Goal: Task Accomplishment & Management: Manage account settings

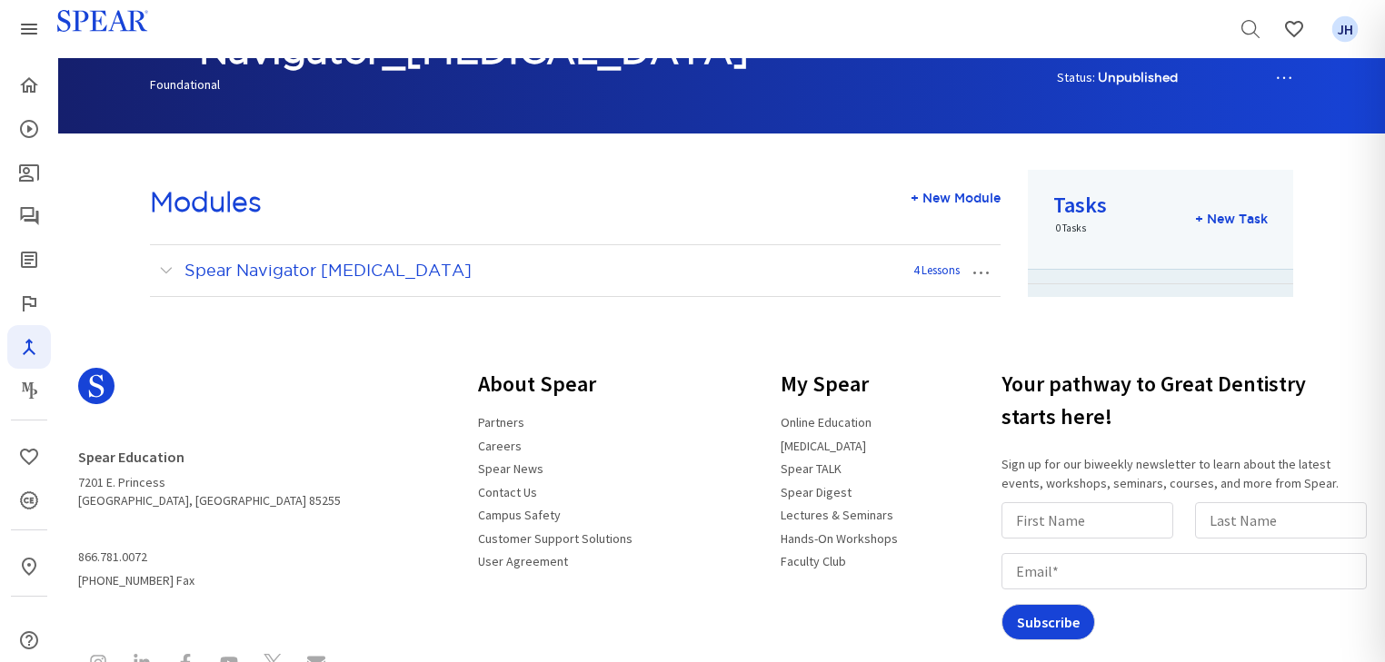
scroll to position [128, 0]
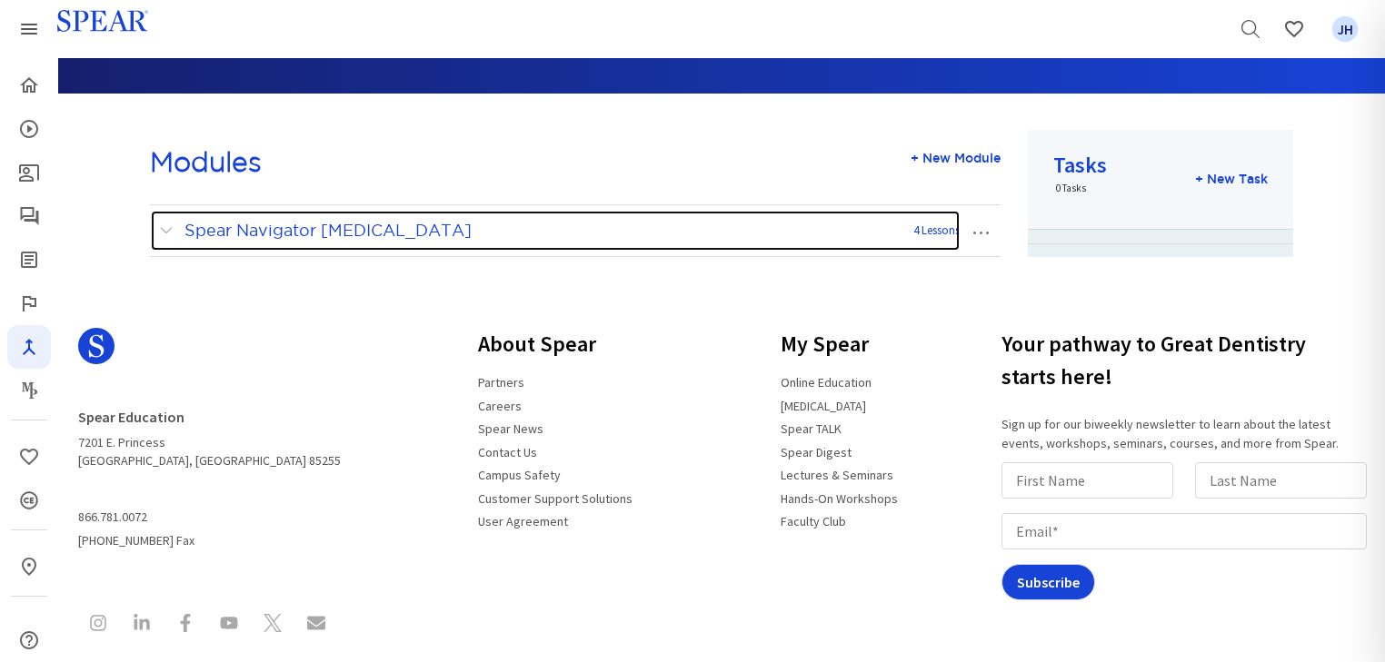
click at [164, 229] on span at bounding box center [170, 231] width 23 height 24
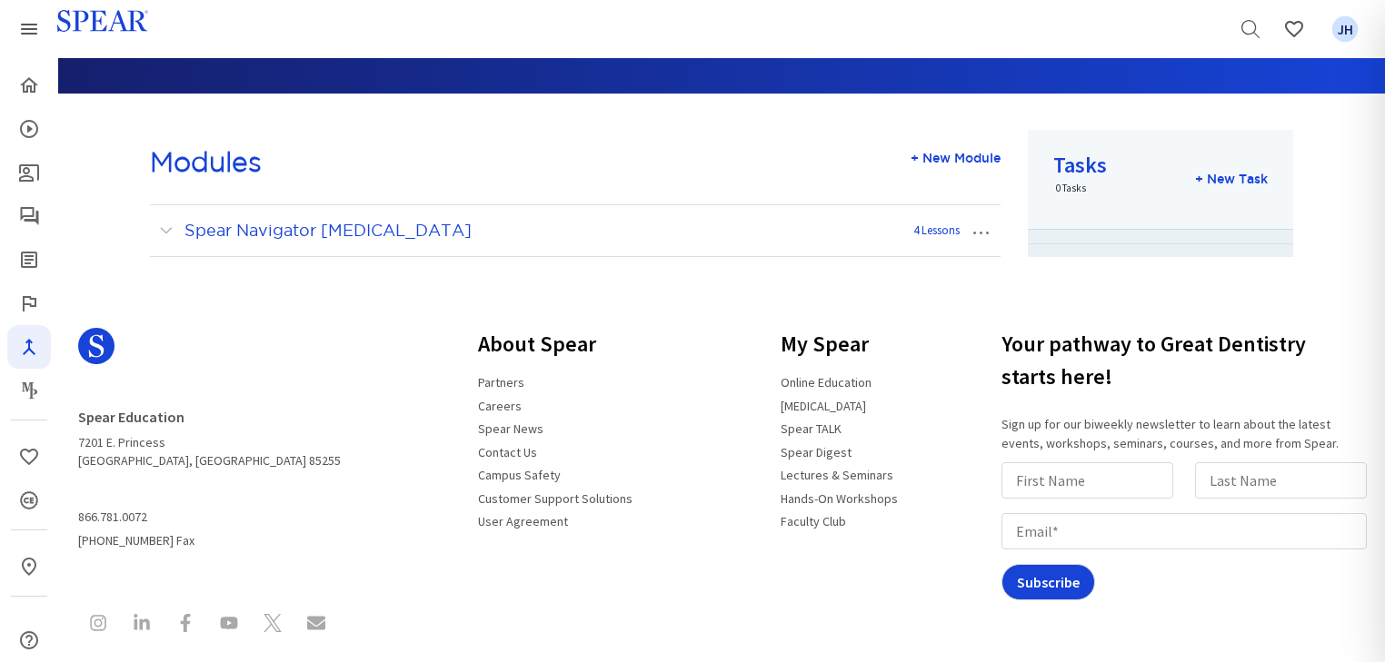
scroll to position [251, 0]
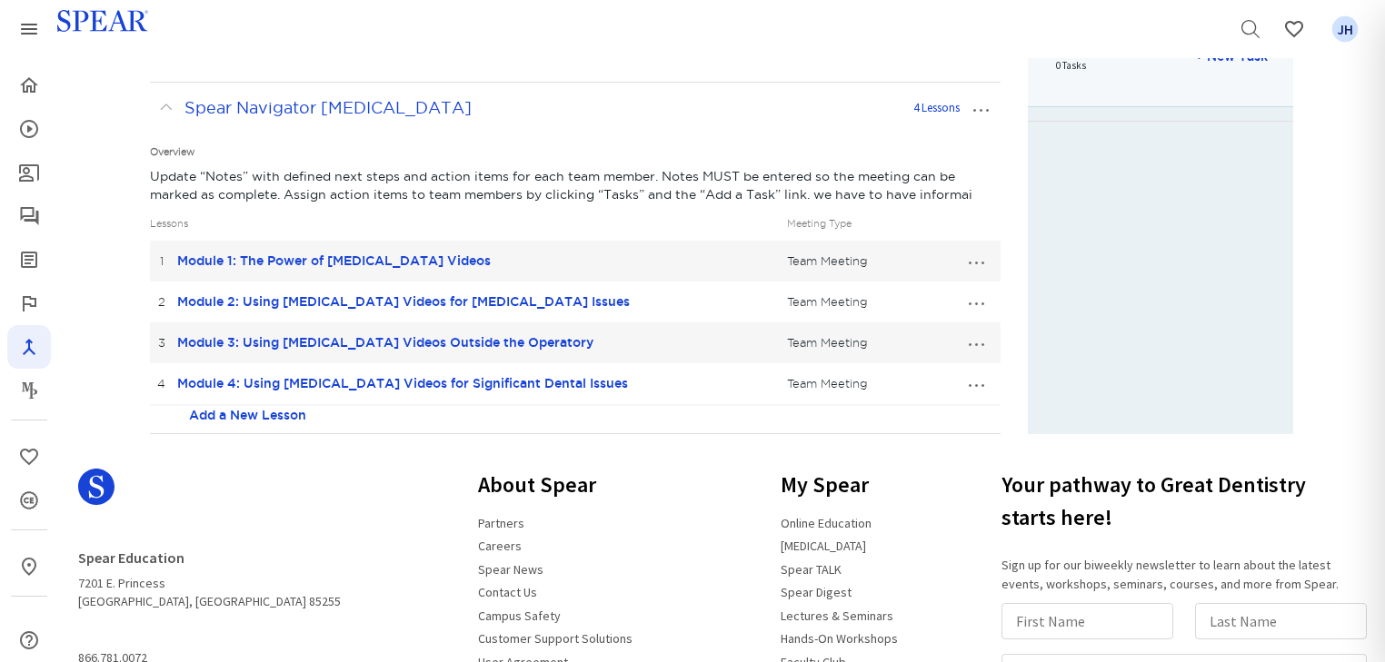
click at [981, 262] on button "…" at bounding box center [976, 260] width 40 height 29
click at [931, 292] on link "Edit Lesson" at bounding box center [914, 295] width 161 height 24
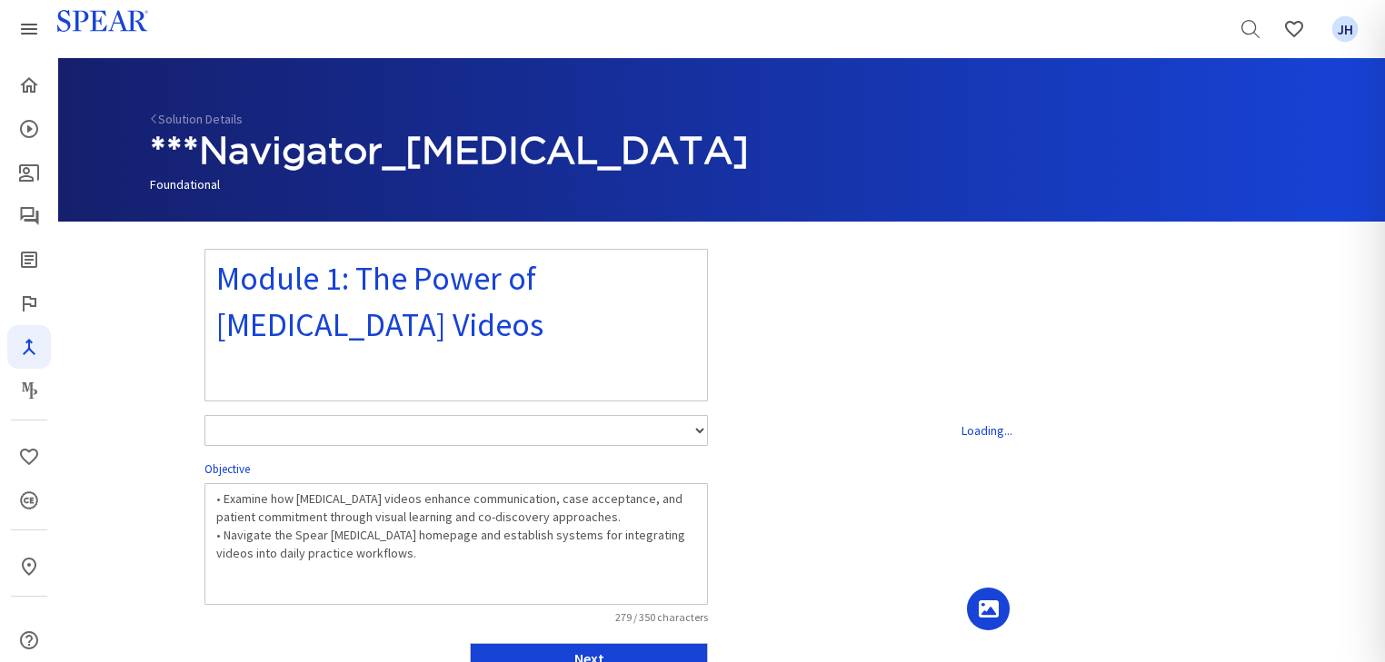
select select "number:1"
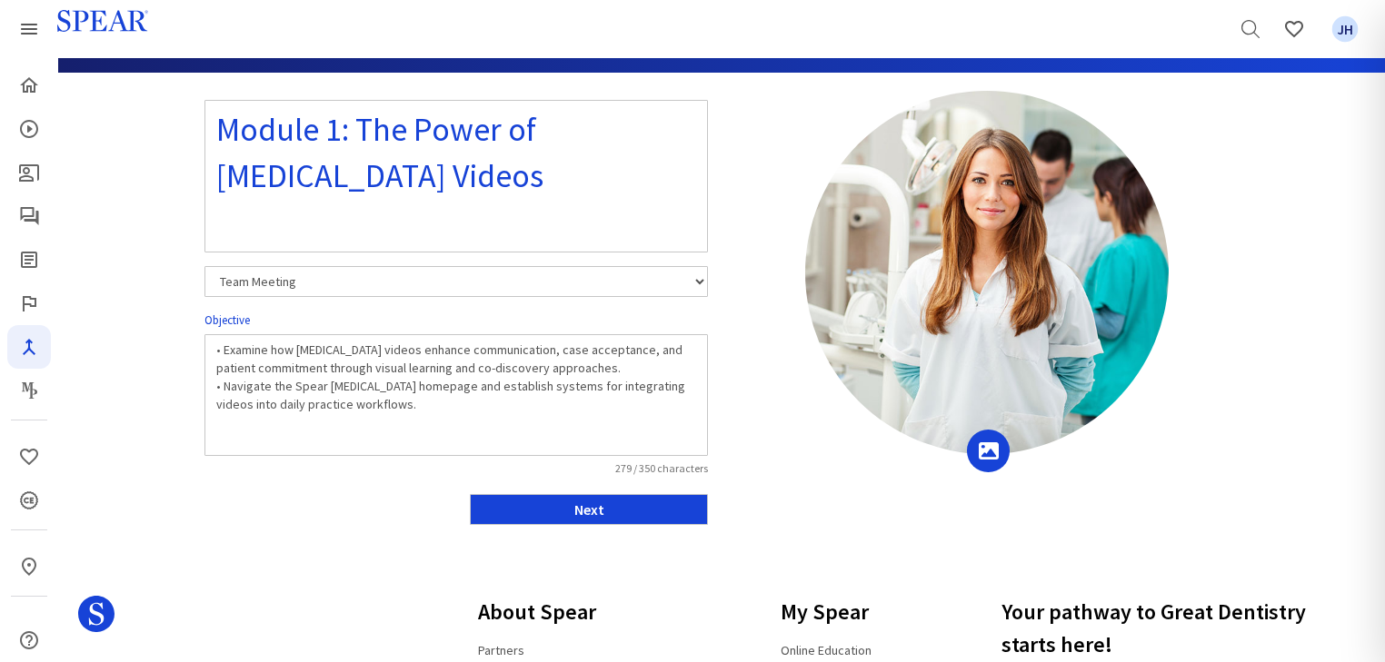
scroll to position [151, 0]
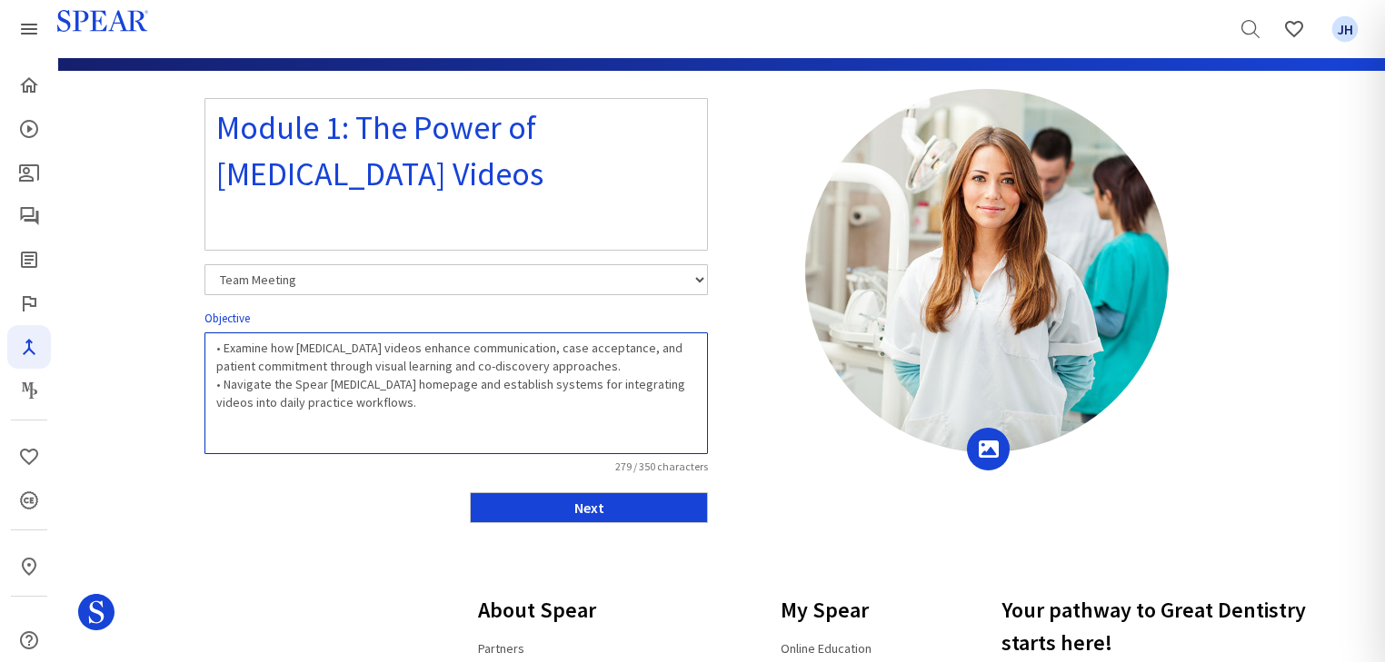
click at [224, 349] on textarea "• Examine how [MEDICAL_DATA] videos enhance communication, case acceptance, and…" at bounding box center [455, 394] width 503 height 122
click at [627, 363] on textarea "• Examine how [MEDICAL_DATA] videos enhance communication, case acceptance, and…" at bounding box center [455, 394] width 503 height 122
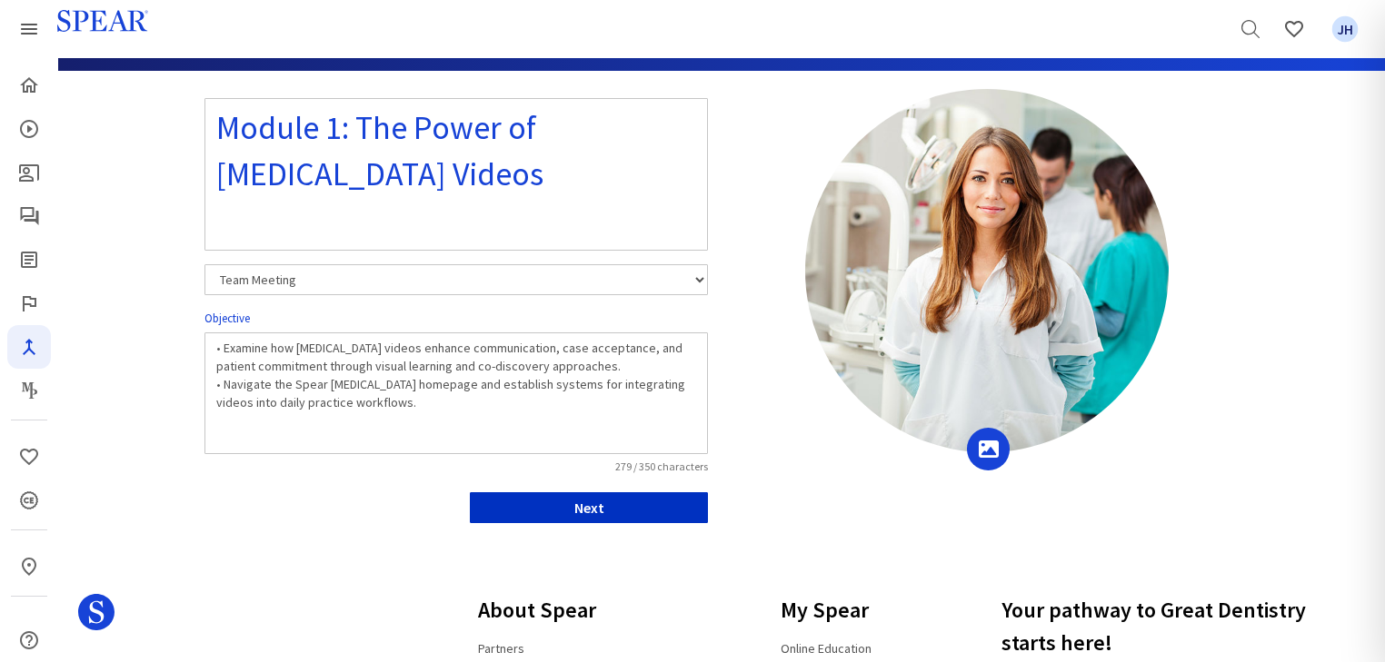
click at [615, 510] on button "Next" at bounding box center [589, 507] width 238 height 31
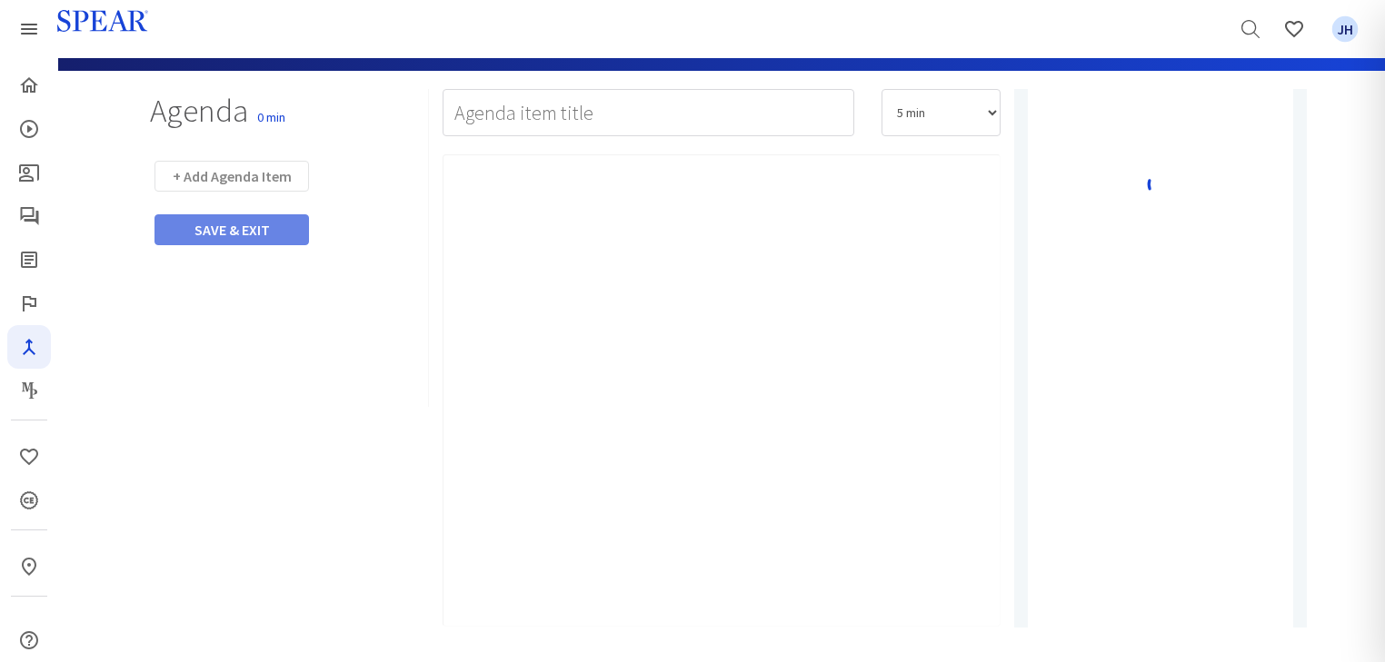
type input "Watch Video"
select select "10"
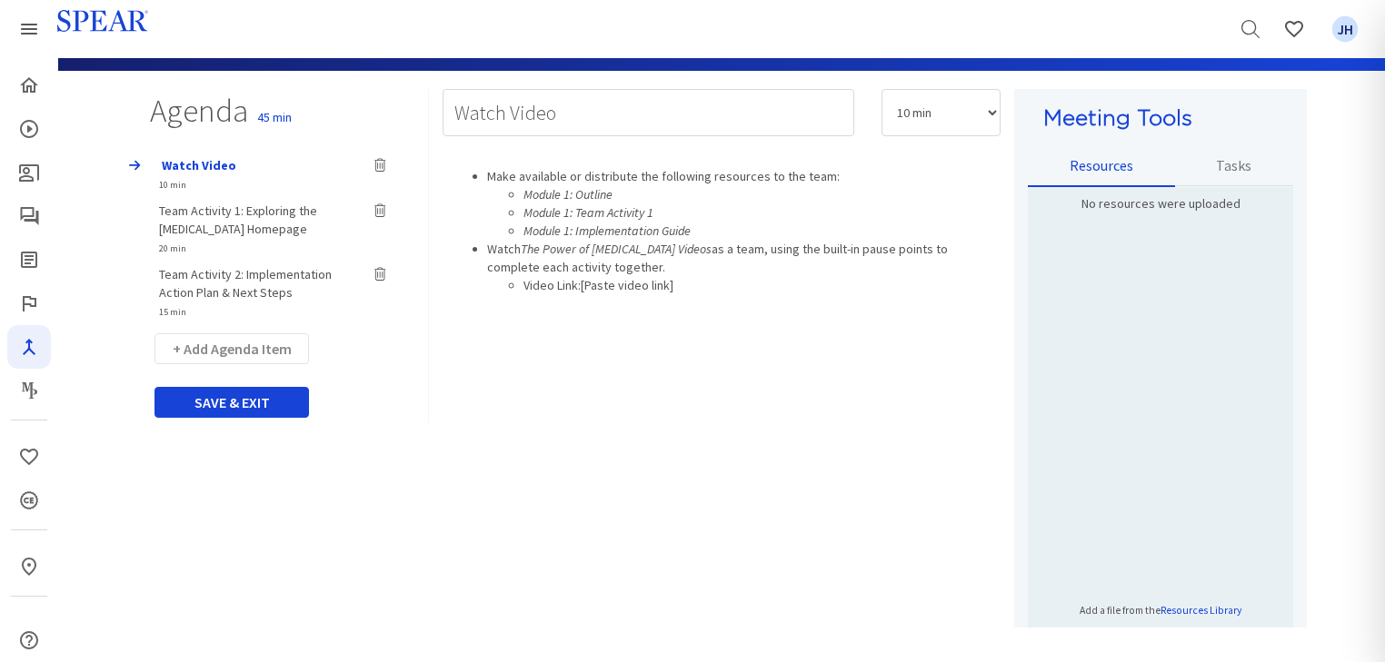
click at [281, 211] on span "Team Activity 1: Exploring the [MEDICAL_DATA] Homepage" at bounding box center [238, 220] width 158 height 35
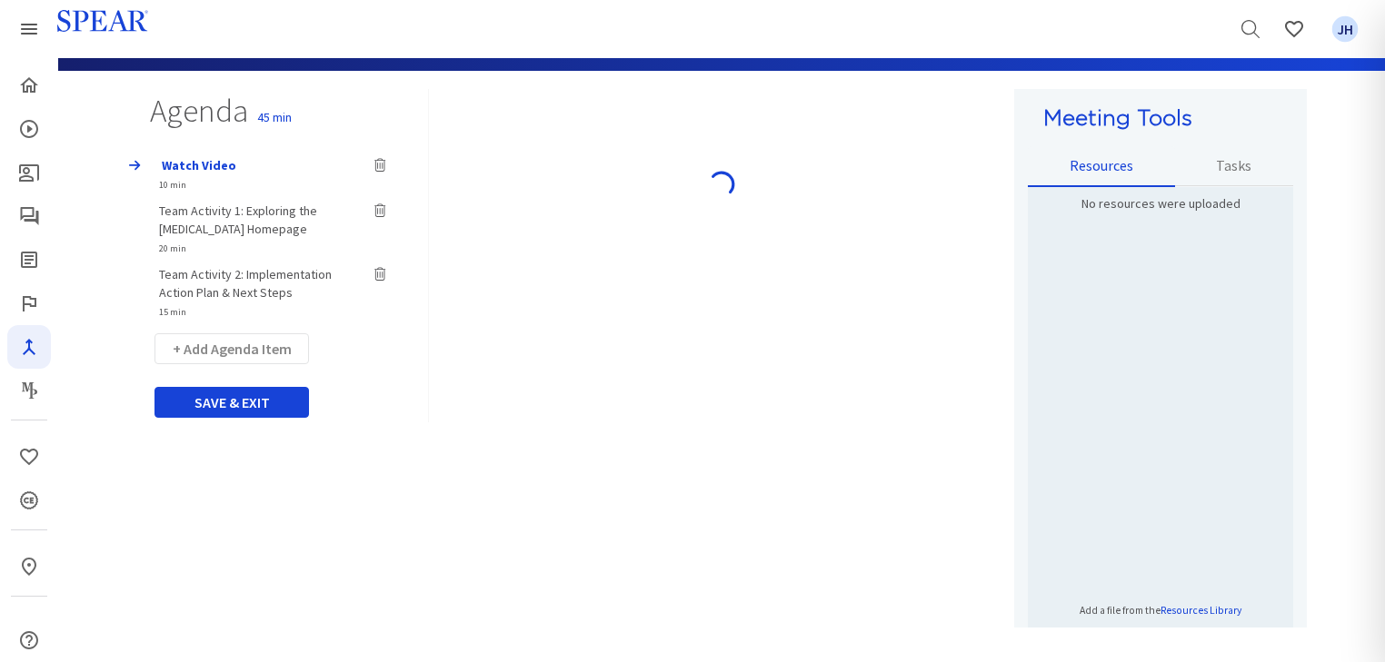
type input "Team Activity 1: Exploring the [MEDICAL_DATA] Homepage"
select select "20"
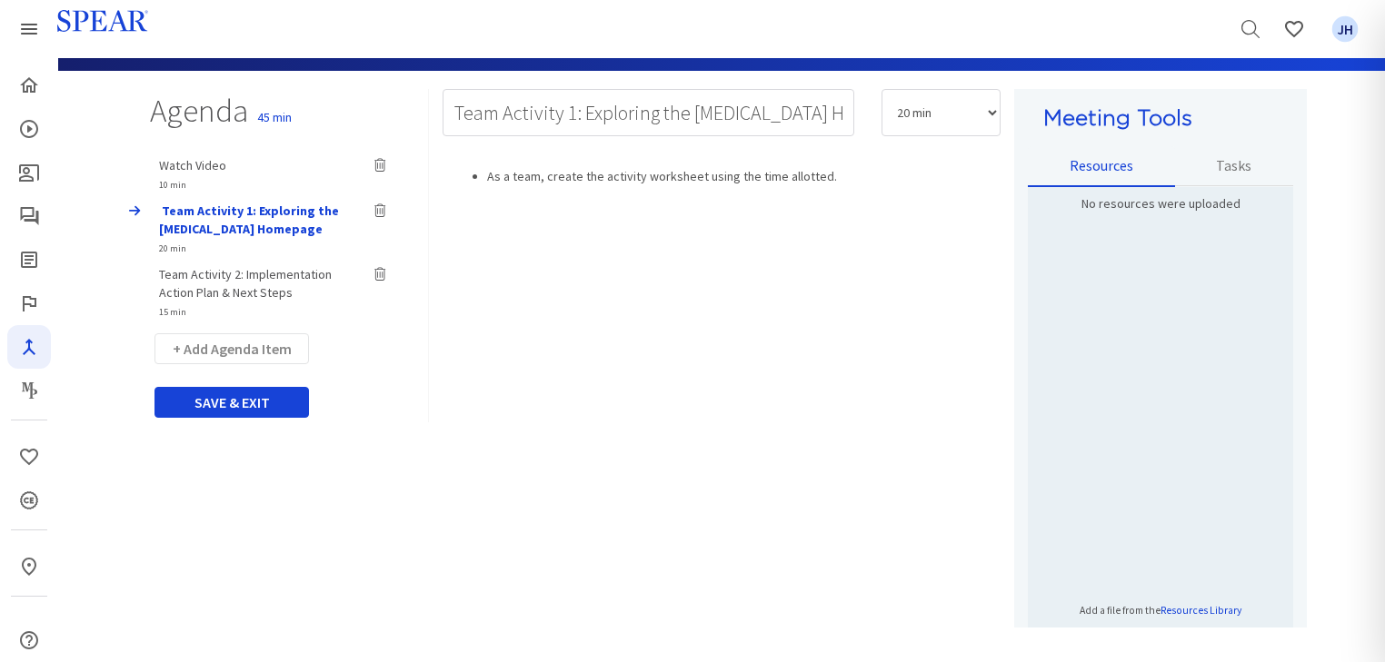
click at [297, 274] on span "Team Activity 2: Implementation Action Plan & Next Steps" at bounding box center [245, 283] width 173 height 35
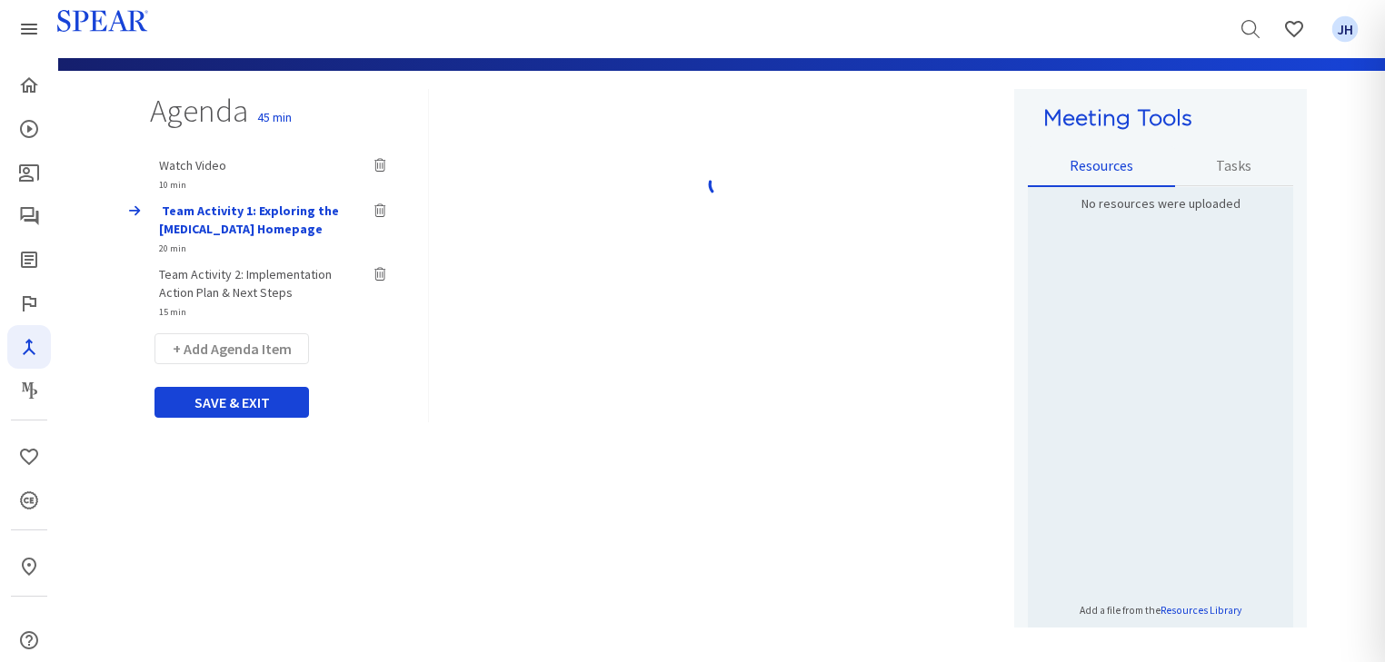
type input "Team Activity 2: Implementation Action Plan & Next Steps"
select select "15"
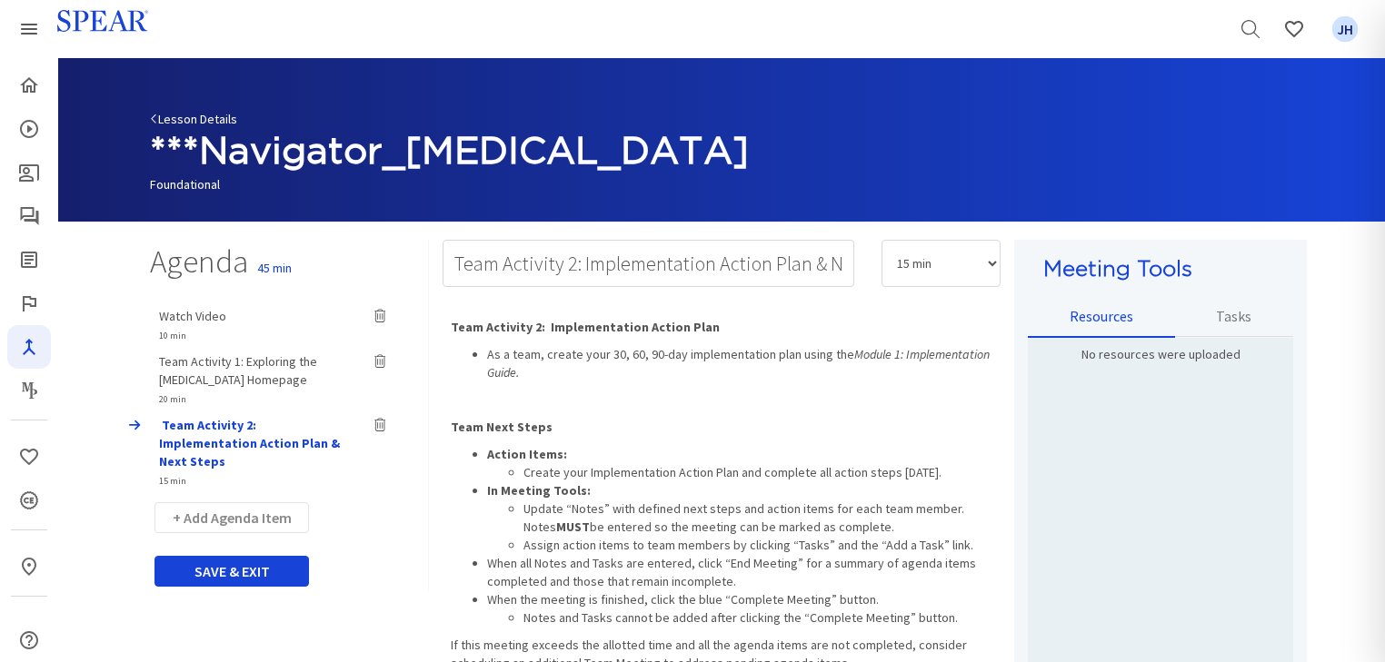
click at [216, 114] on link "Lesson Details" at bounding box center [193, 119] width 87 height 16
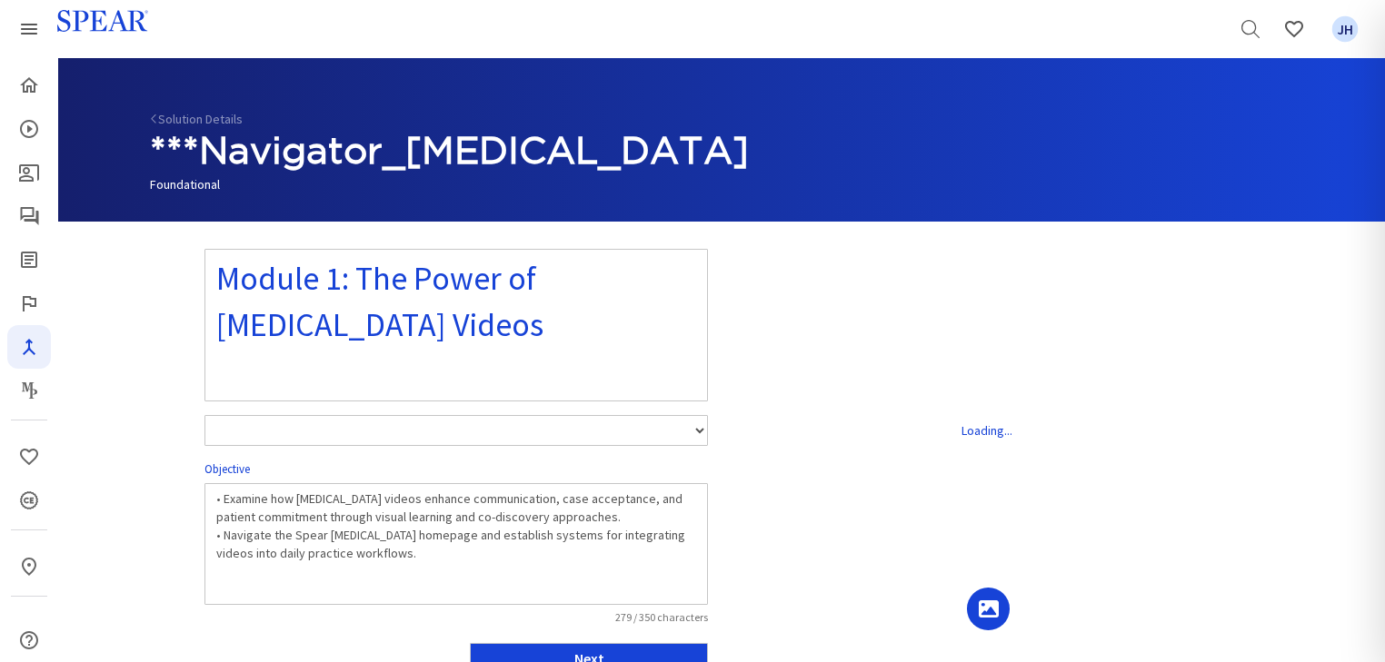
select select "number:1"
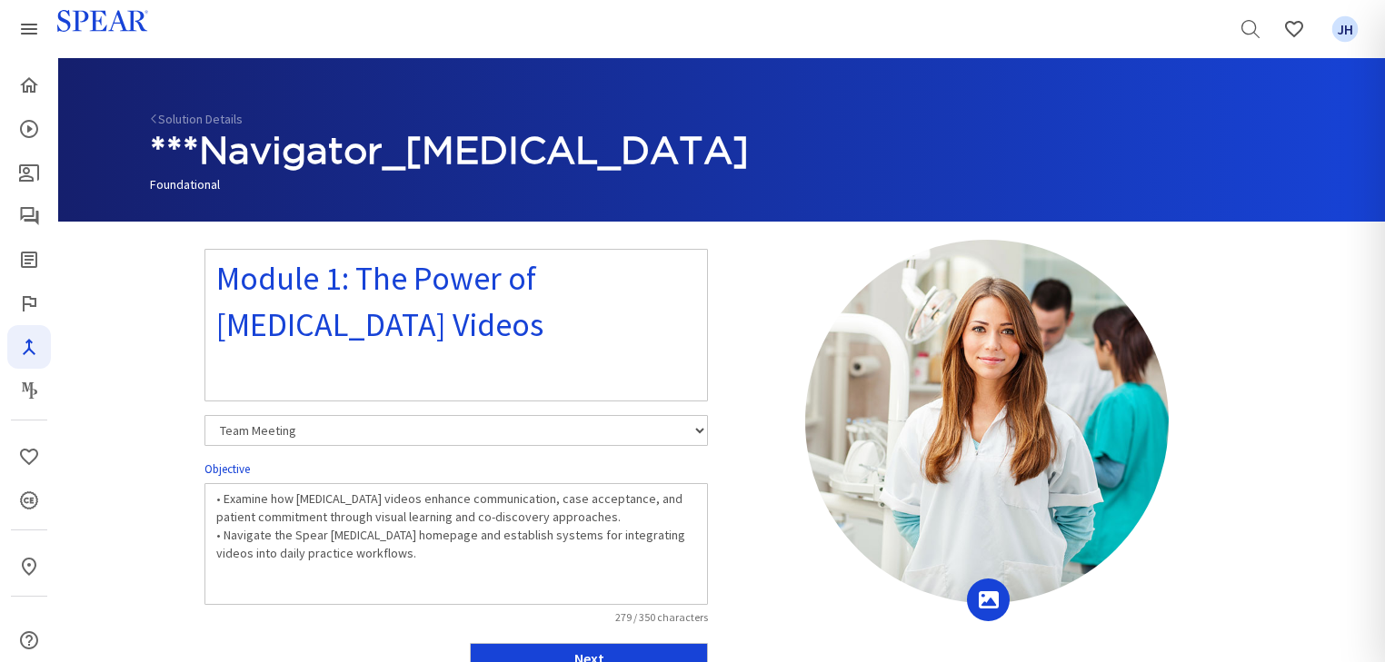
click at [216, 114] on link "Solution Details" at bounding box center [196, 119] width 93 height 16
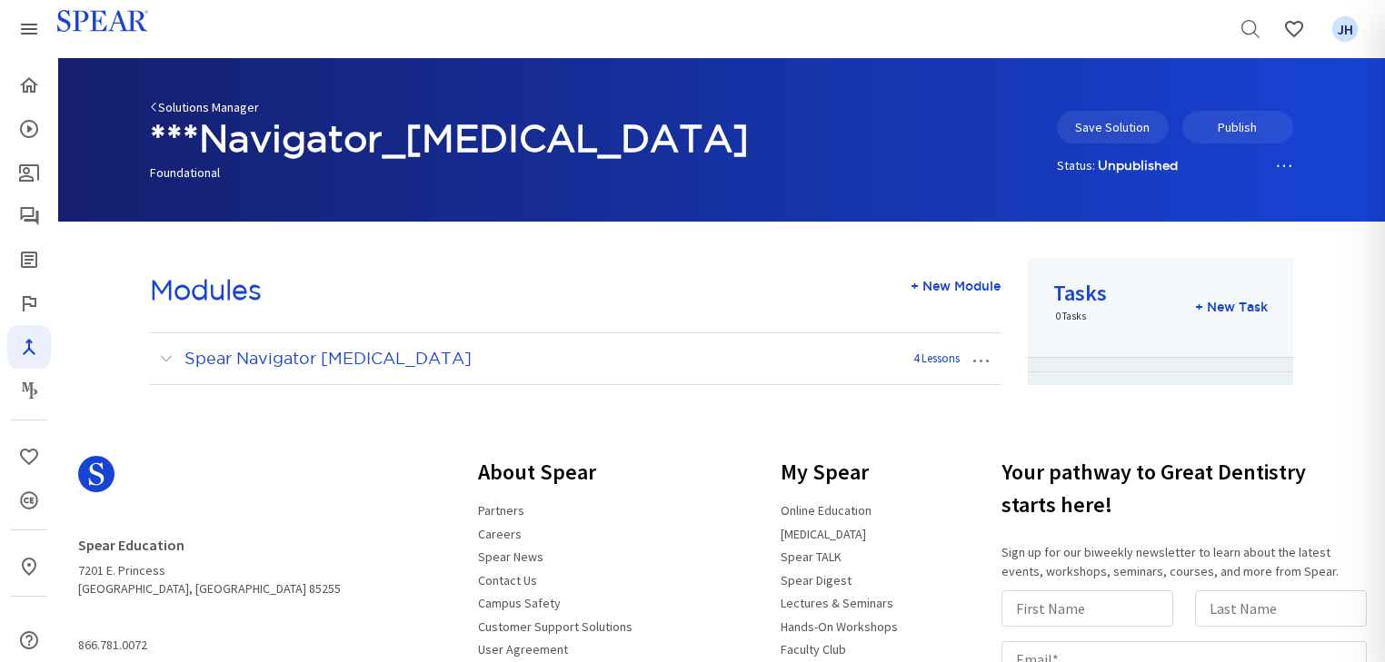
click at [202, 109] on link "Solutions Manager" at bounding box center [204, 107] width 109 height 16
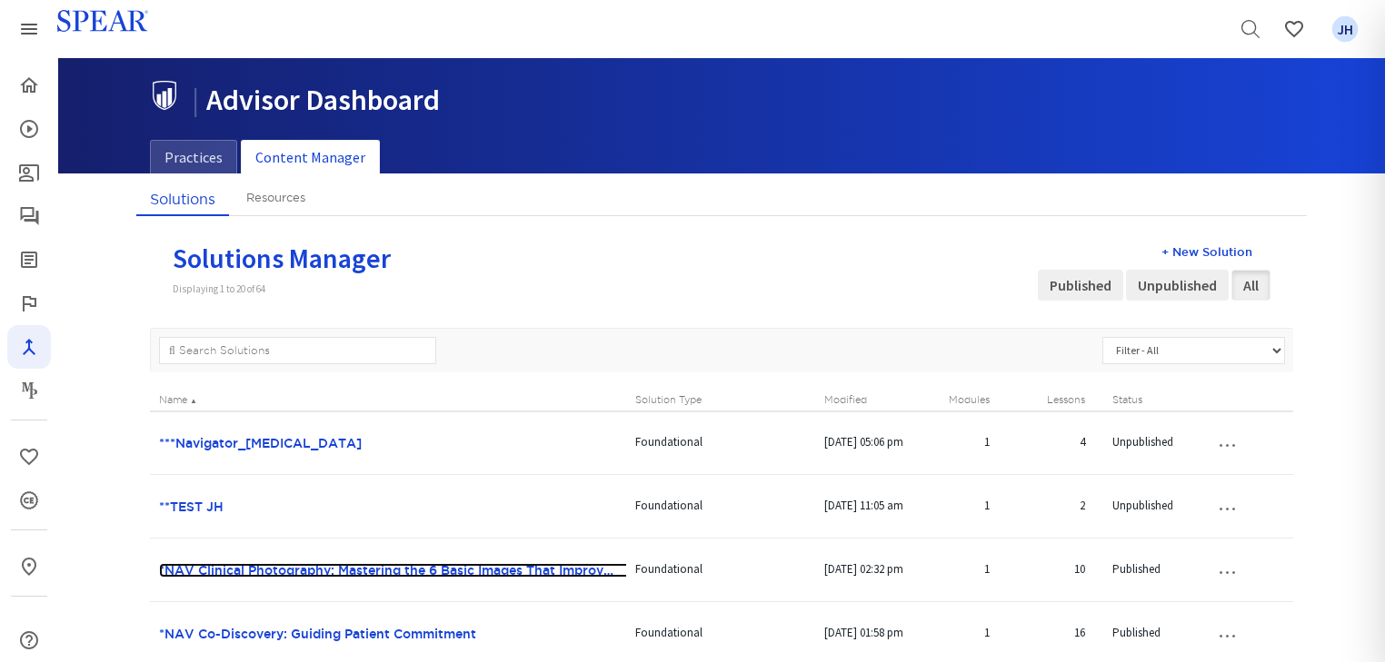
click at [378, 565] on link "*NAV Clinical Photography: Mastering the 6 Basic Images That Improve Case Accep…" at bounding box center [441, 570] width 564 height 15
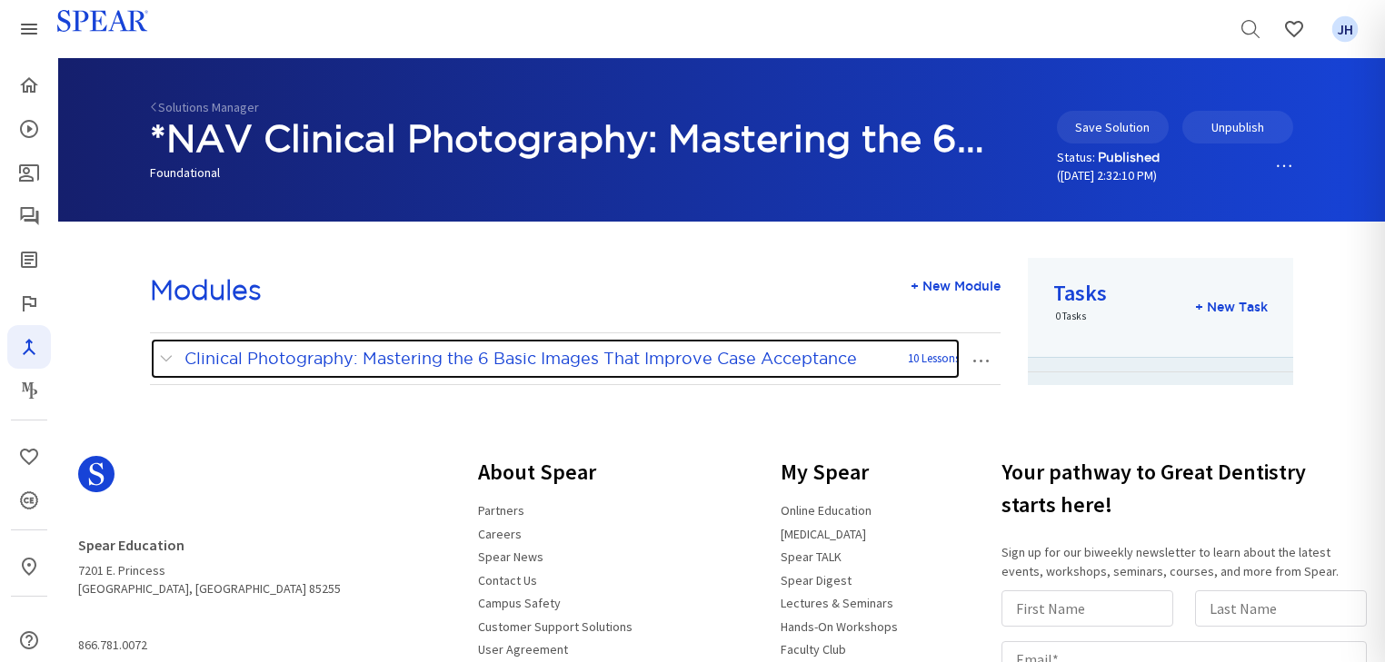
click at [173, 360] on span at bounding box center [170, 359] width 23 height 24
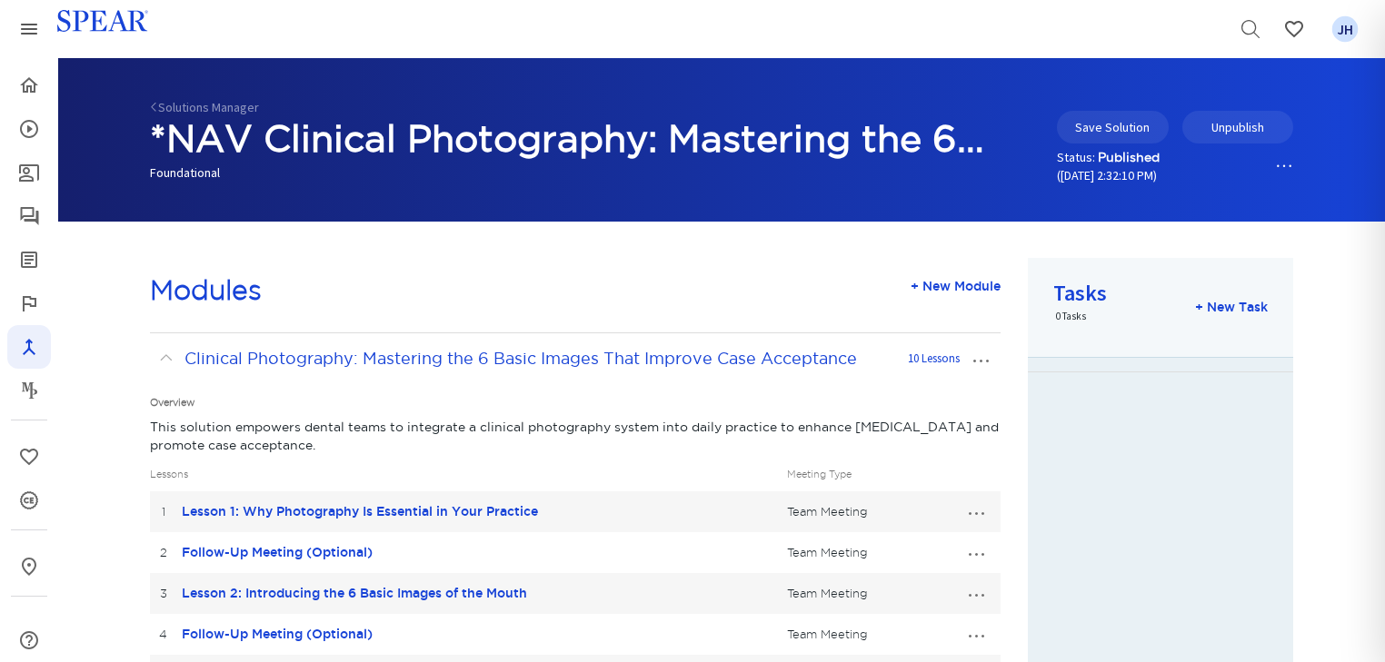
scroll to position [251, 0]
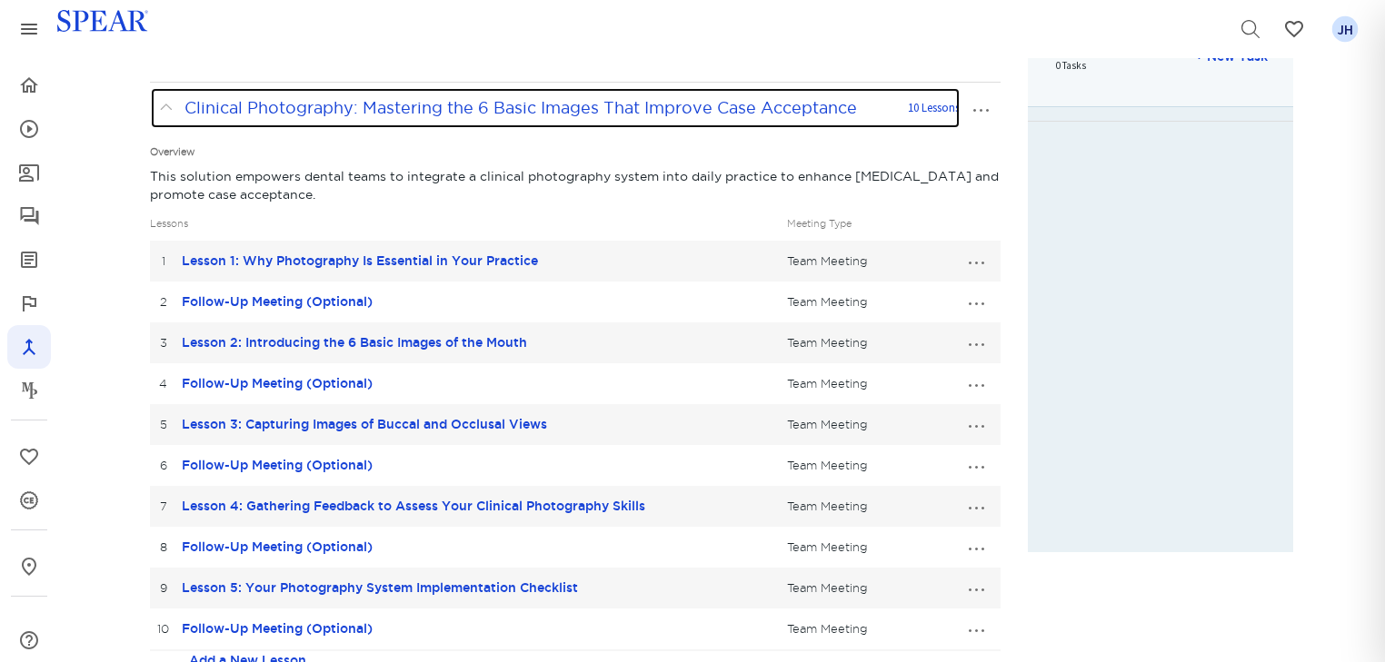
click at [164, 104] on span at bounding box center [170, 108] width 23 height 24
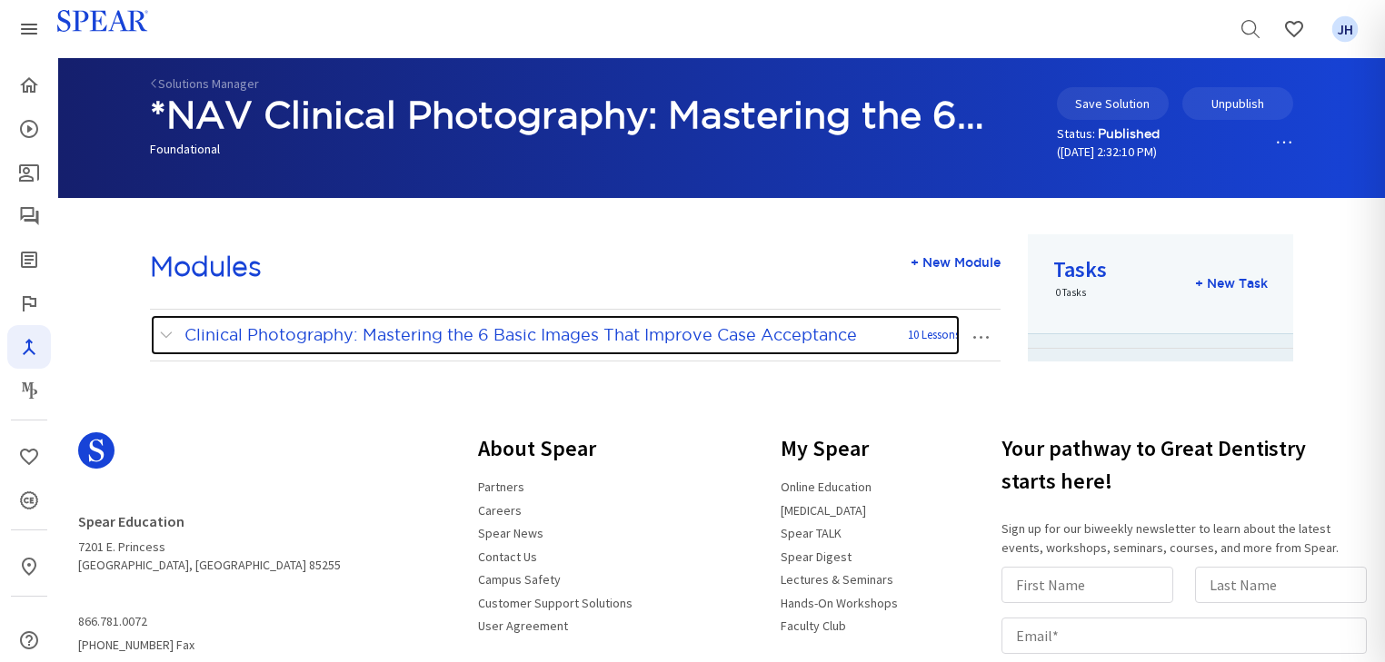
scroll to position [0, 0]
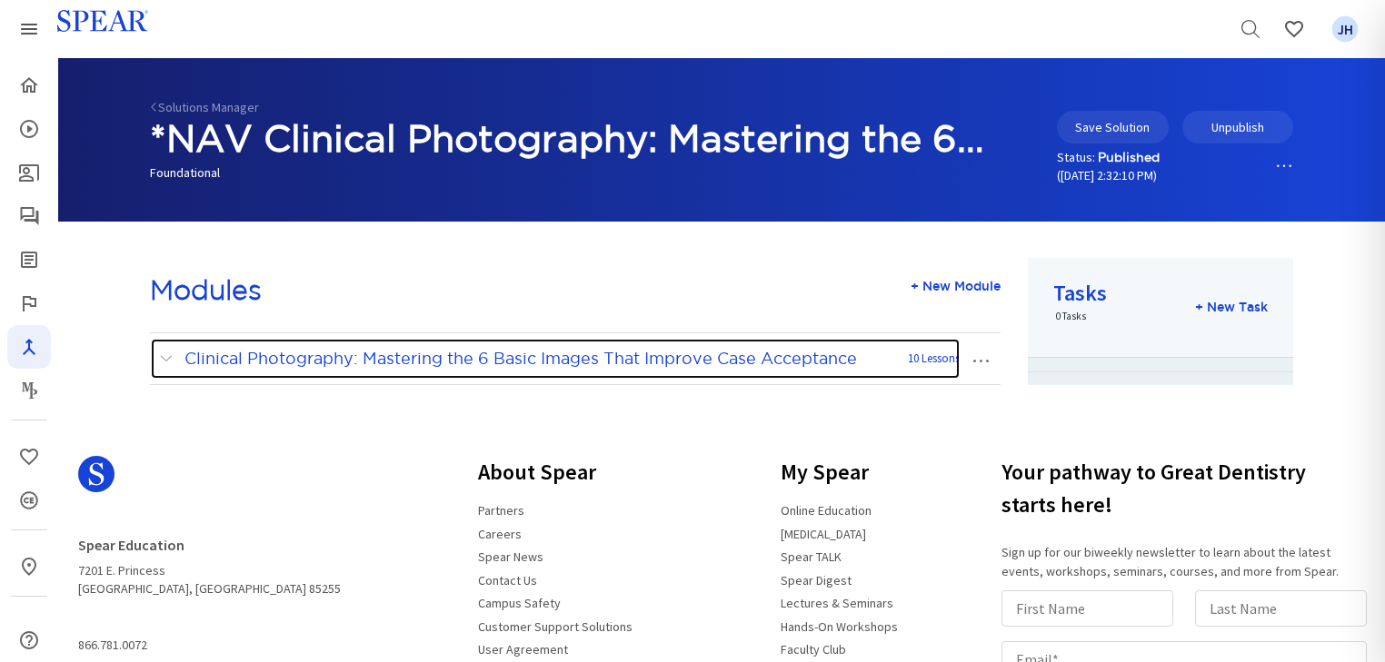
click at [164, 361] on span at bounding box center [170, 359] width 23 height 24
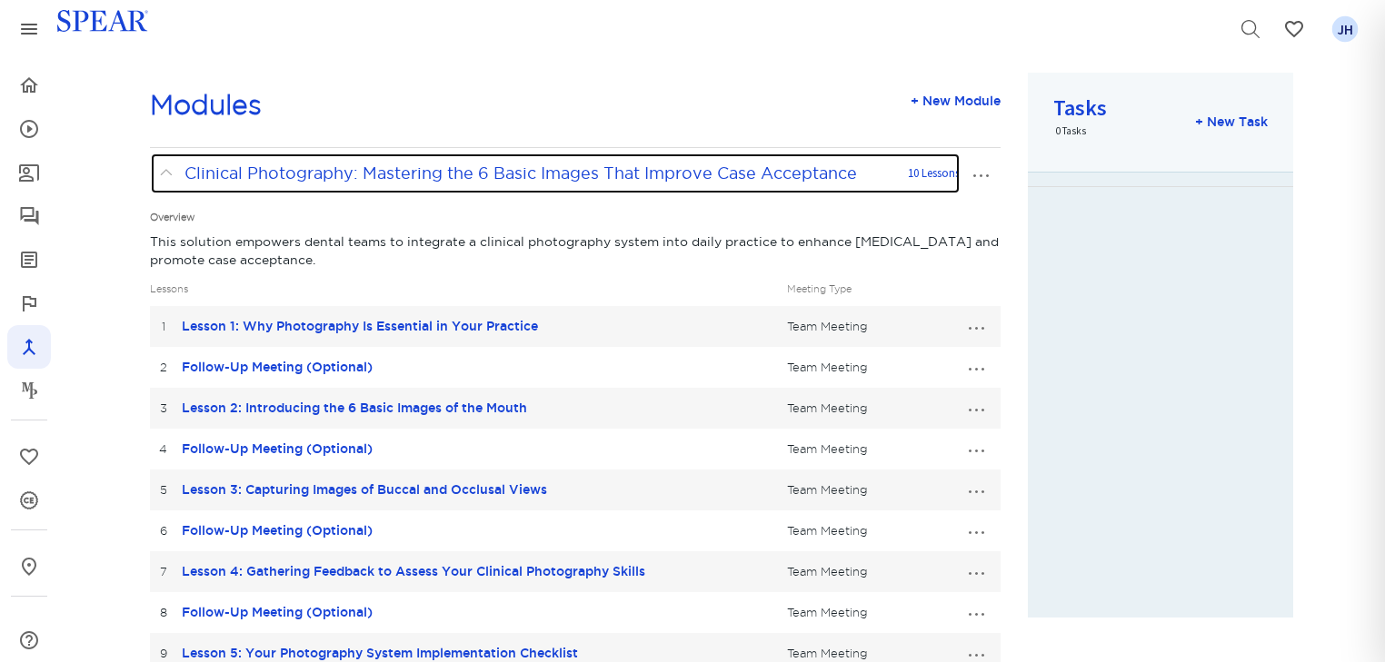
scroll to position [190, 0]
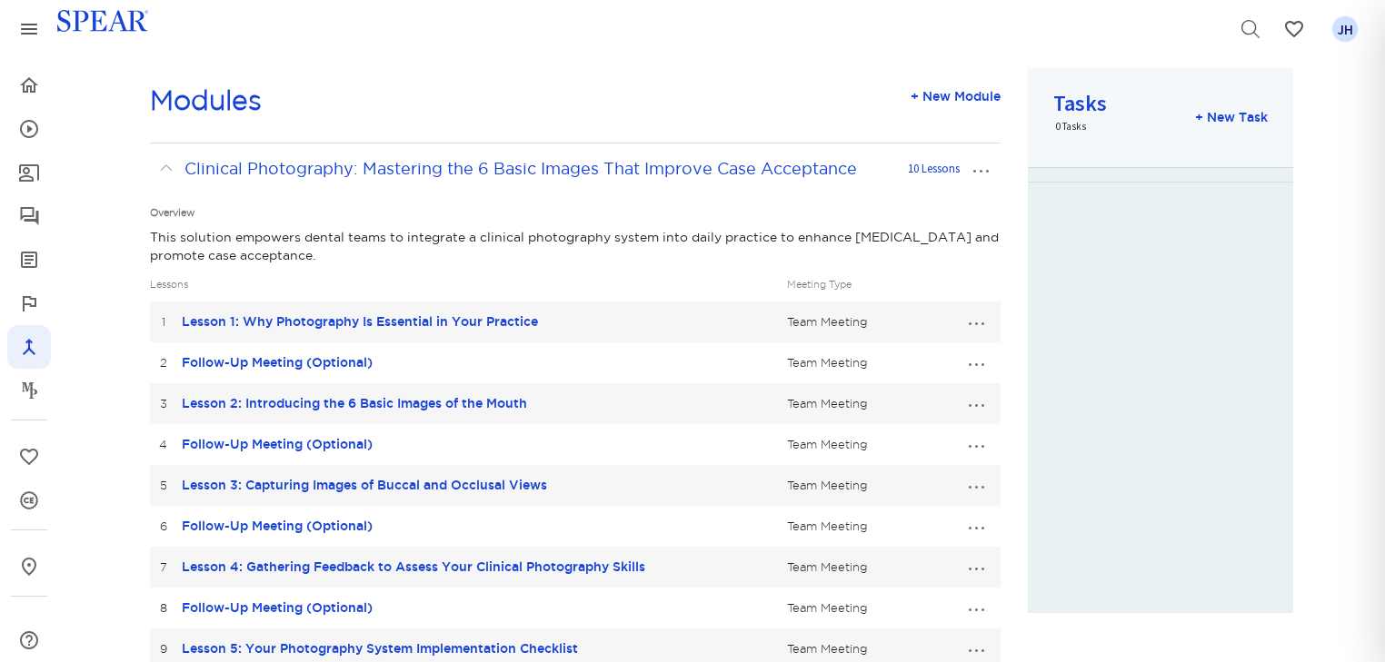
click at [974, 324] on button "…" at bounding box center [976, 321] width 40 height 29
click at [919, 356] on link "Edit Lesson" at bounding box center [914, 355] width 161 height 24
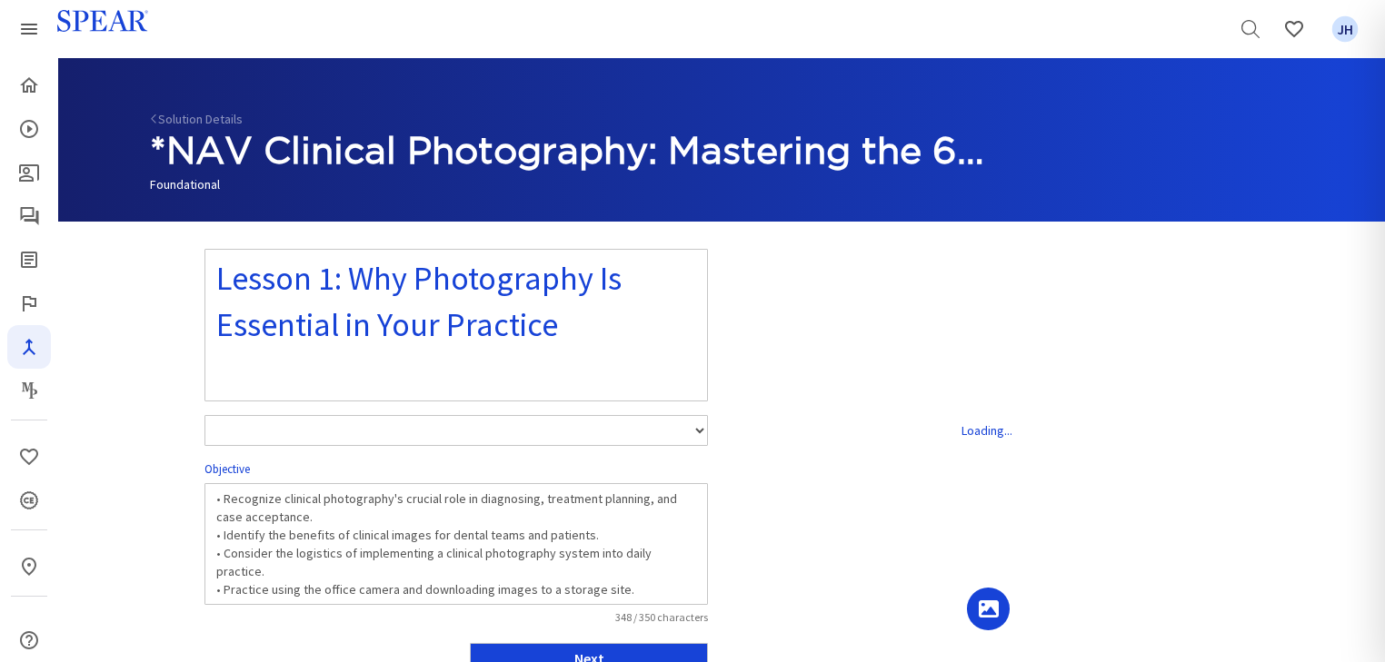
select select "number:1"
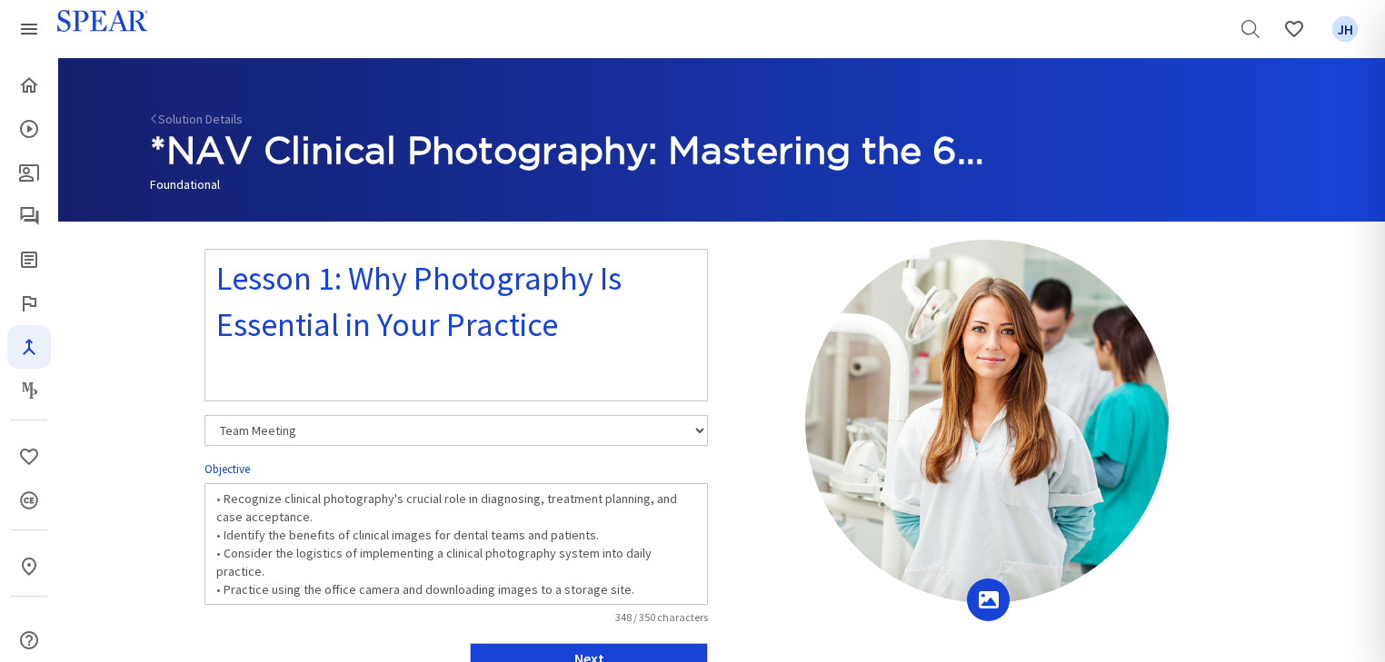
drag, startPoint x: 1383, startPoint y: 251, endPoint x: 1395, endPoint y: 334, distance: 84.4
click at [1384, 334] on html "Search Favorites My Profile JH Search Spear All Education Events Resources Home…" at bounding box center [692, 601] width 1385 height 1203
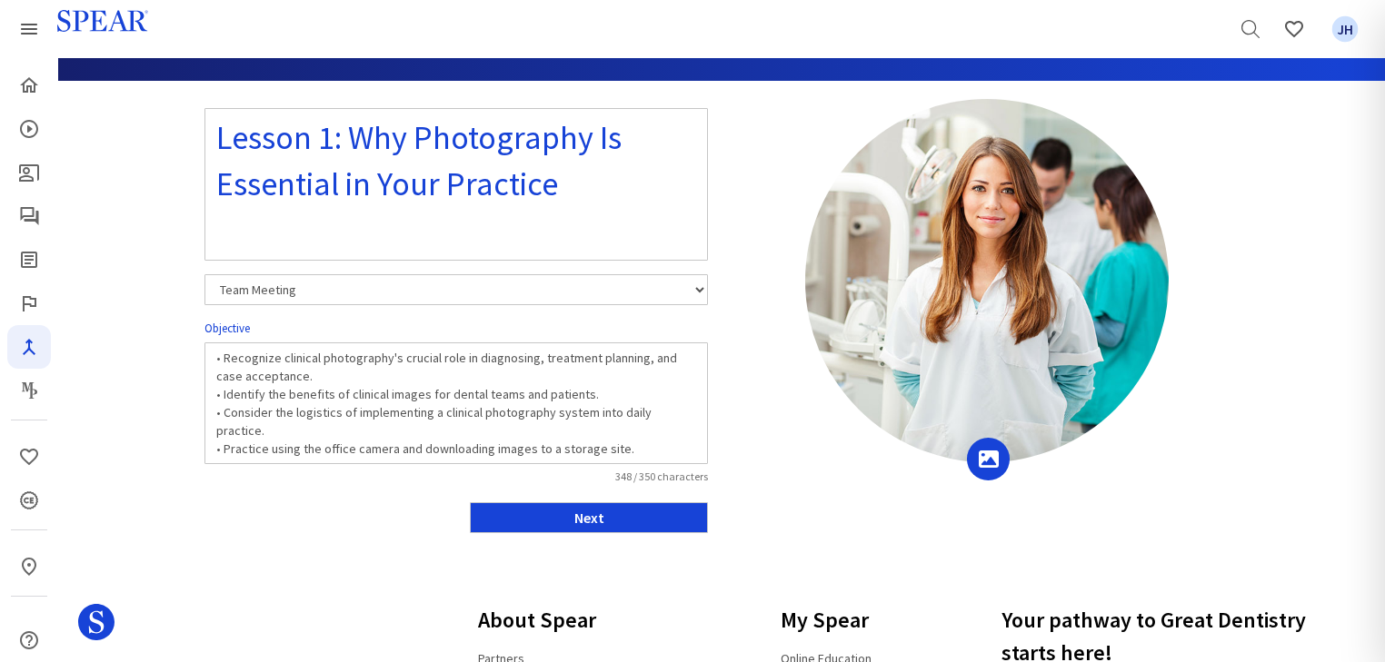
scroll to position [148, 0]
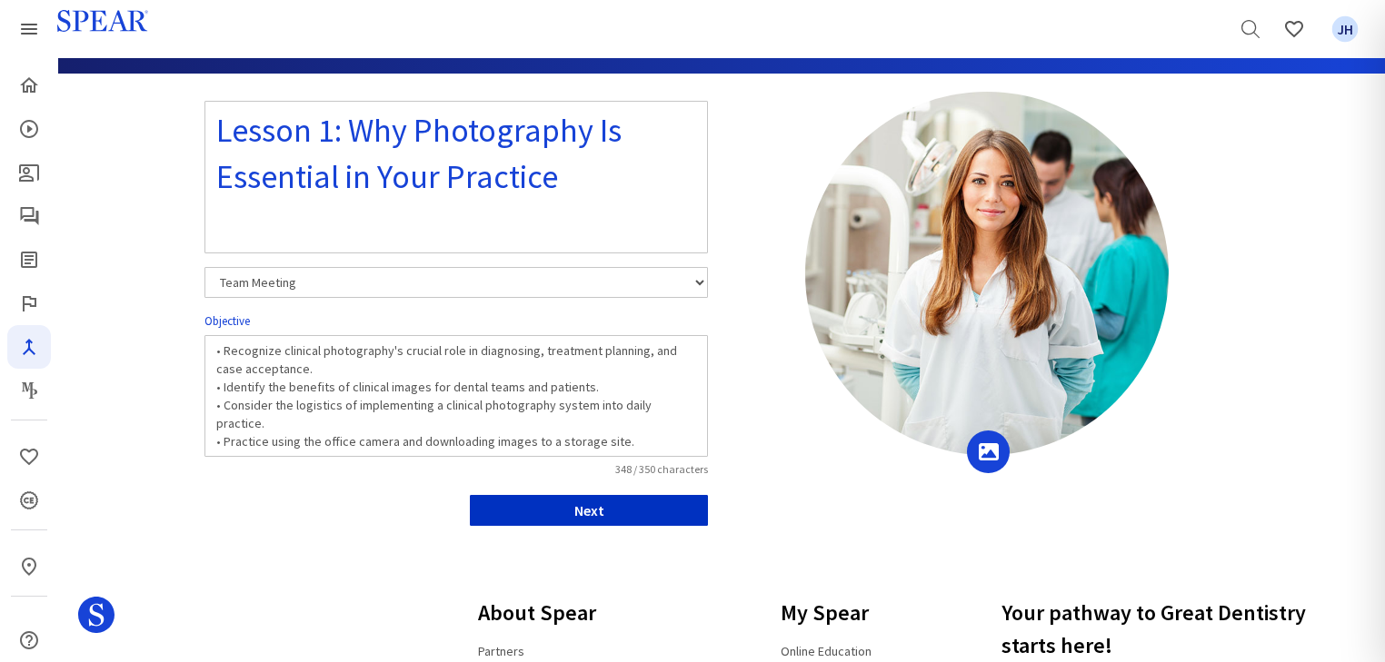
click at [601, 507] on button "Next" at bounding box center [589, 510] width 238 height 31
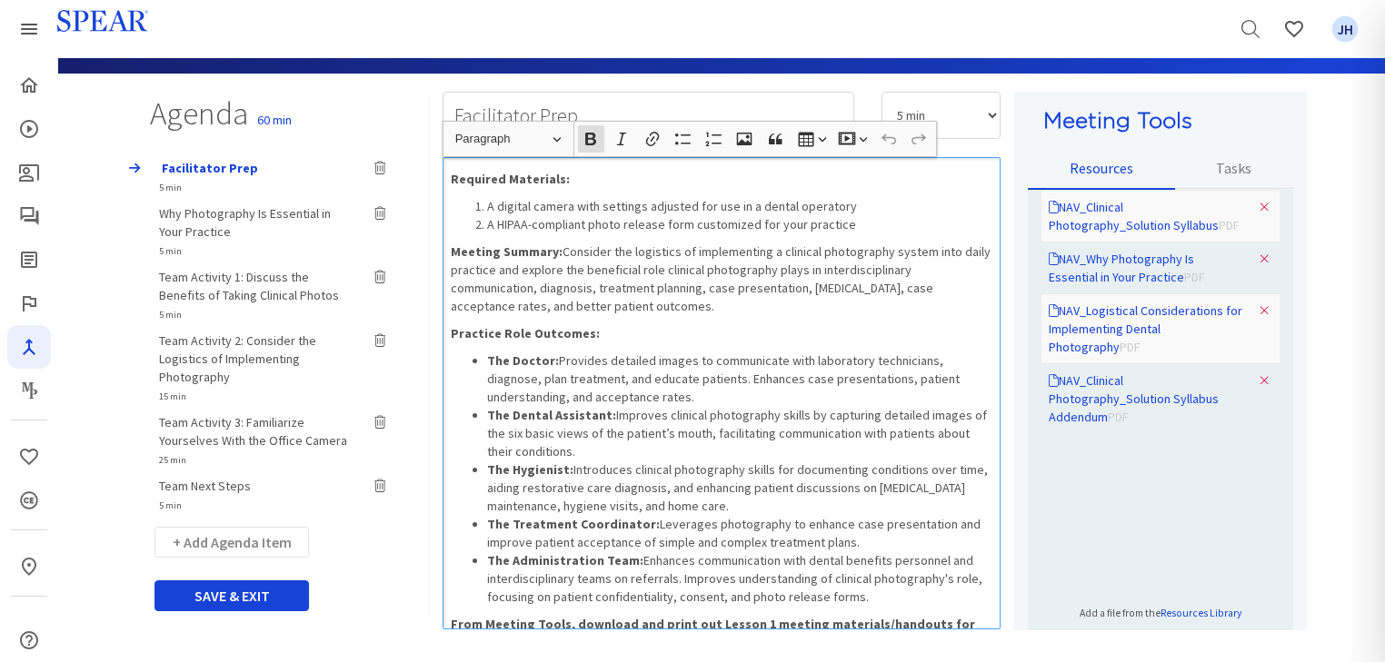
click at [223, 213] on span "Why Photography Is Essential in Your Practice" at bounding box center [245, 222] width 172 height 35
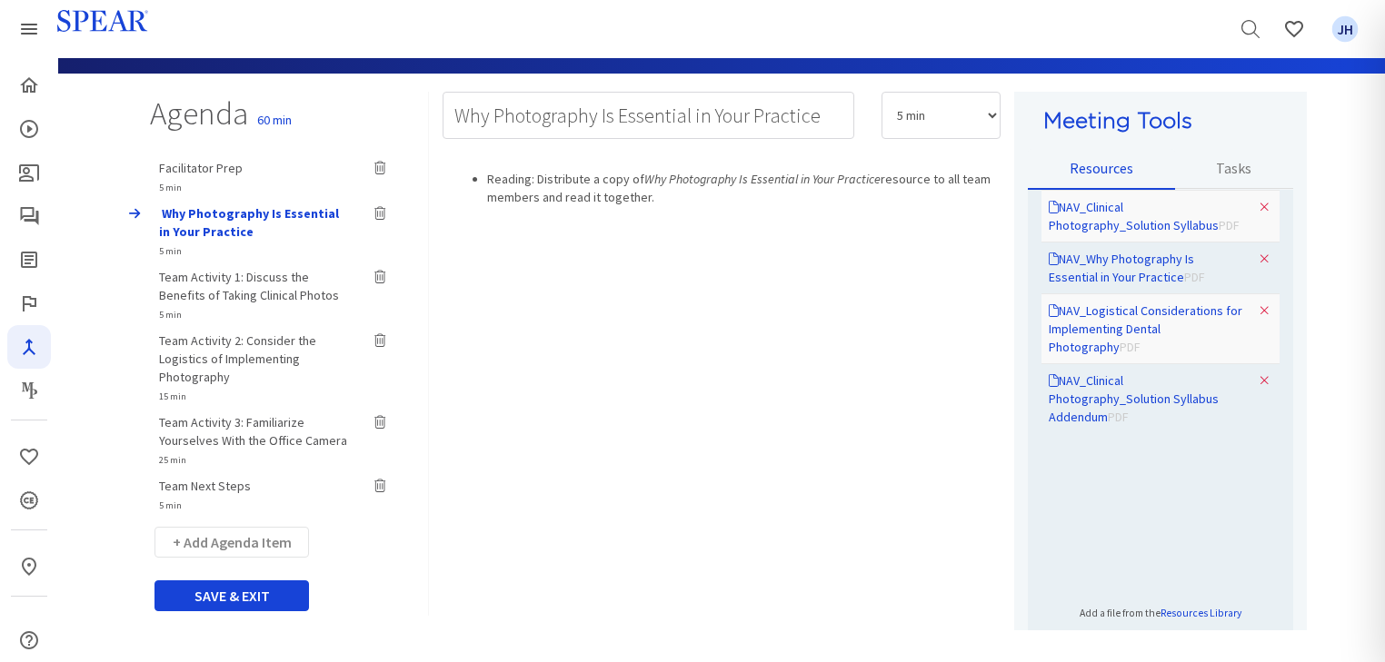
click at [247, 277] on span "Team Activity 1: Discuss the Benefits of Taking Clinical Photos" at bounding box center [249, 286] width 180 height 35
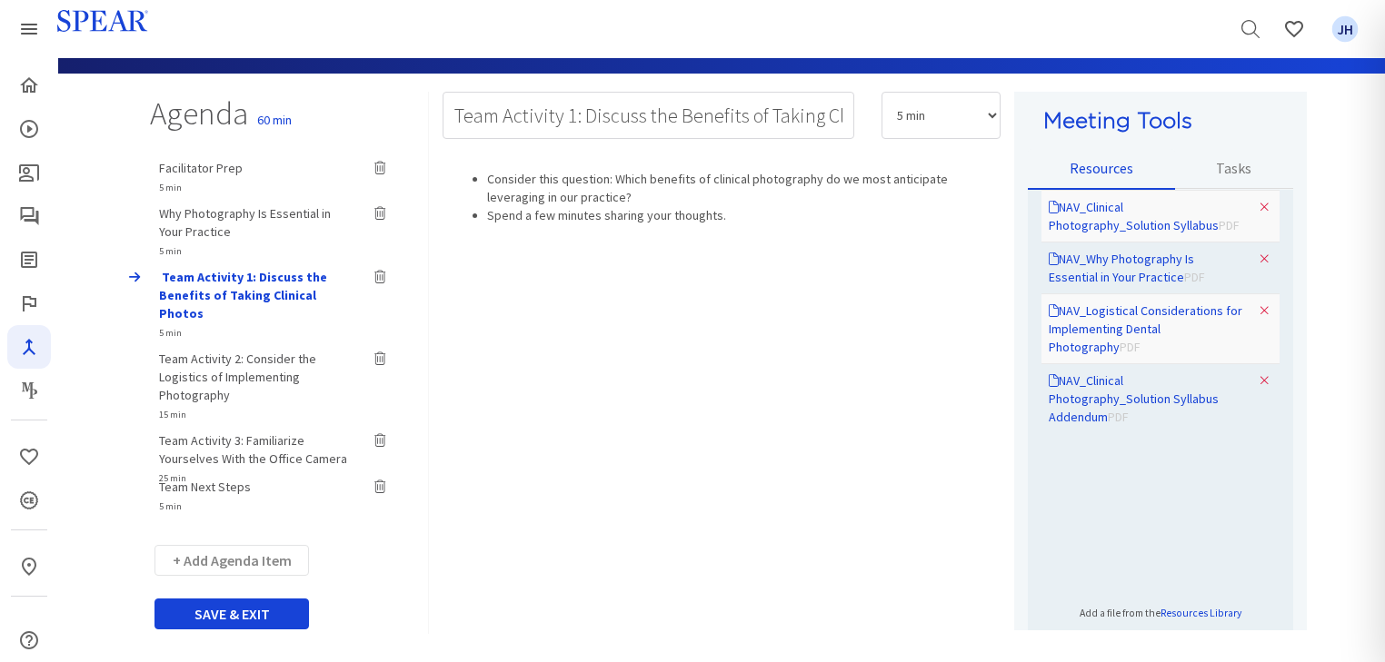
click at [214, 488] on div "Team Next Steps 5 min Facilitator Prep 5 min Why Photography Is Essential in Yo…" at bounding box center [282, 341] width 292 height 382
click at [214, 496] on span "Team Next Steps" at bounding box center [205, 504] width 92 height 16
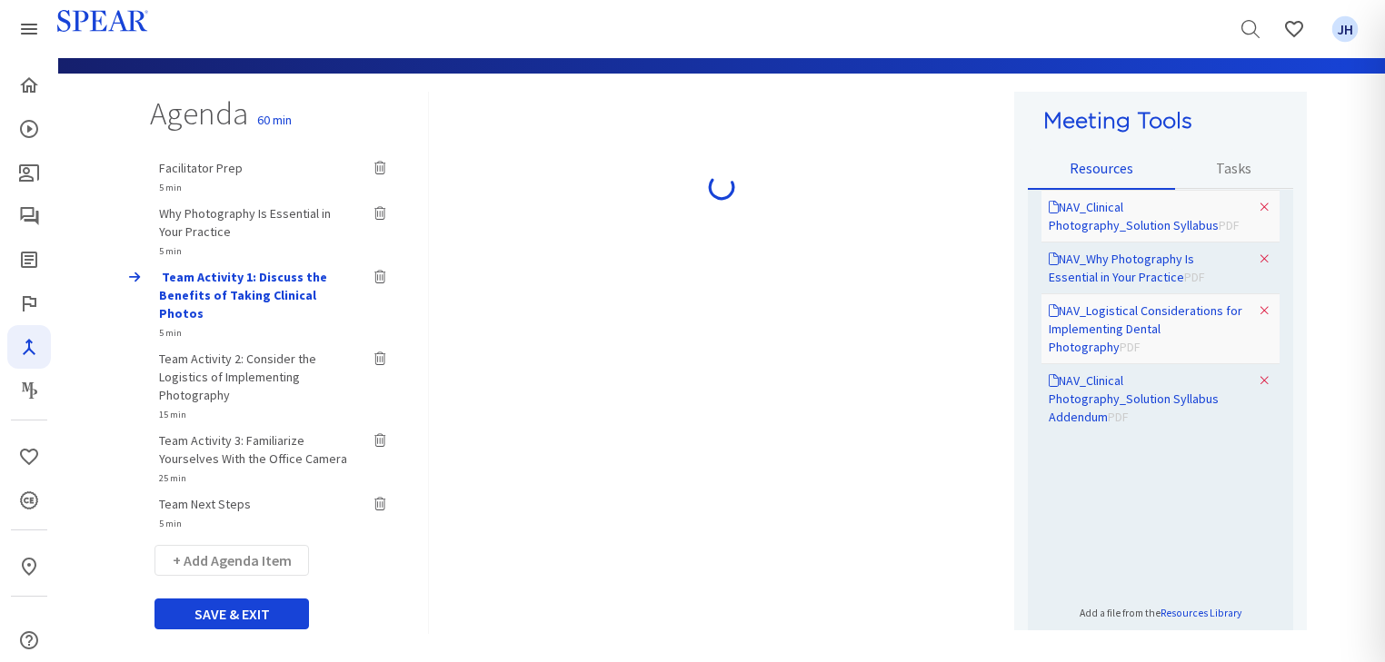
type input "Team Next Steps"
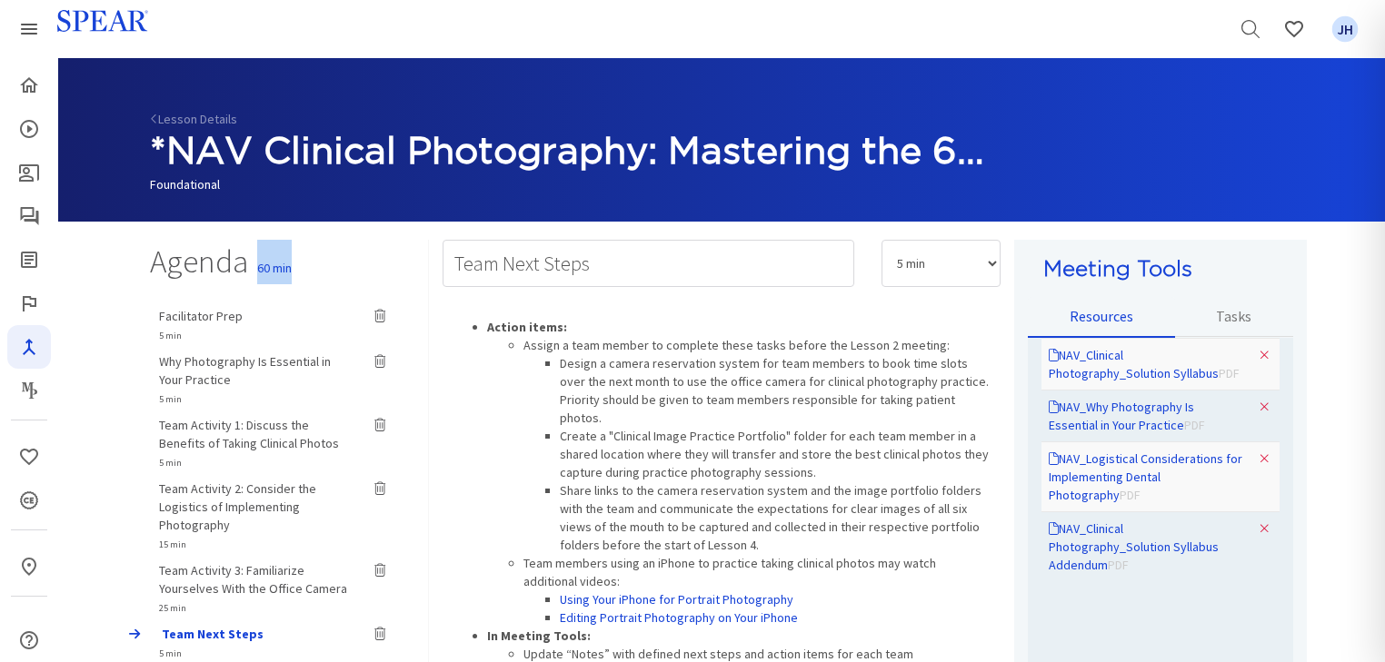
drag, startPoint x: 256, startPoint y: 268, endPoint x: 309, endPoint y: 269, distance: 52.7
click at [309, 269] on div "Agenda 60 min Facilitator Prep 5 min Why Photography Is Essential in Your Pract…" at bounding box center [282, 502] width 293 height 524
click at [293, 274] on div "Agenda 60 min Facilitator Prep 5 min Why Photography Is Essential in Your Pract…" at bounding box center [282, 502] width 293 height 524
click at [193, 119] on link "Lesson Details" at bounding box center [193, 119] width 87 height 16
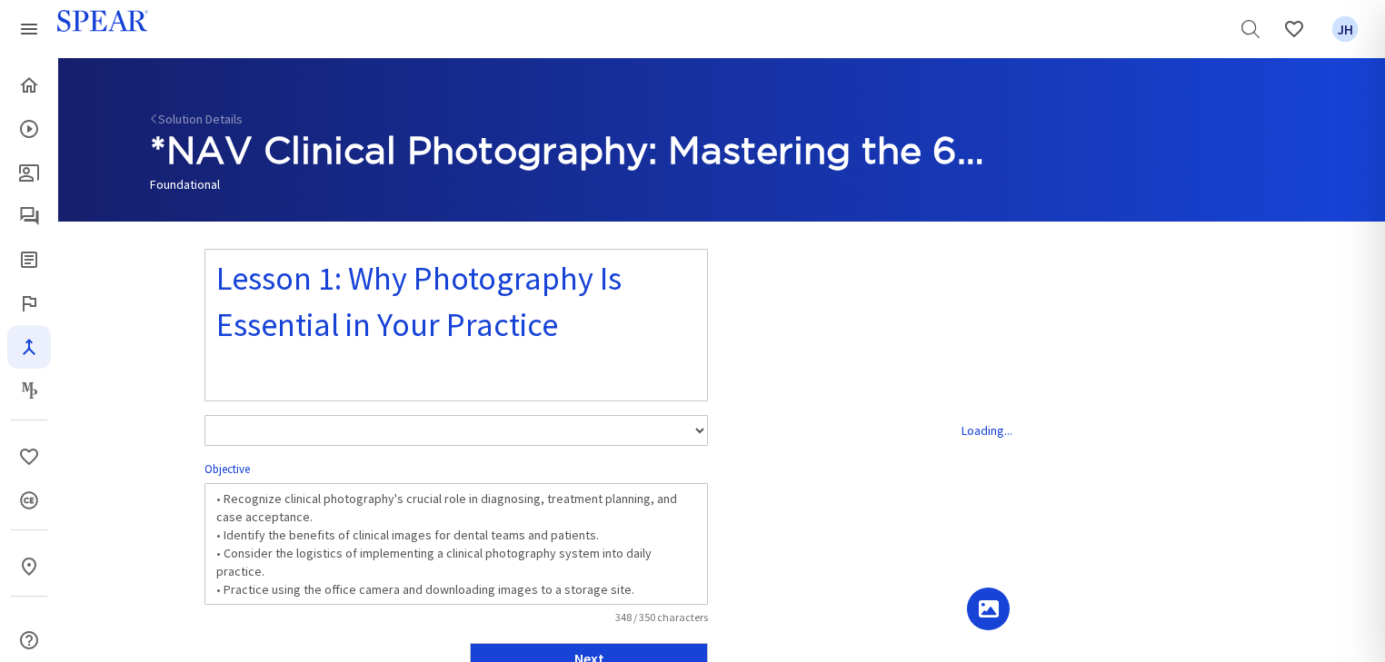
select select "number:1"
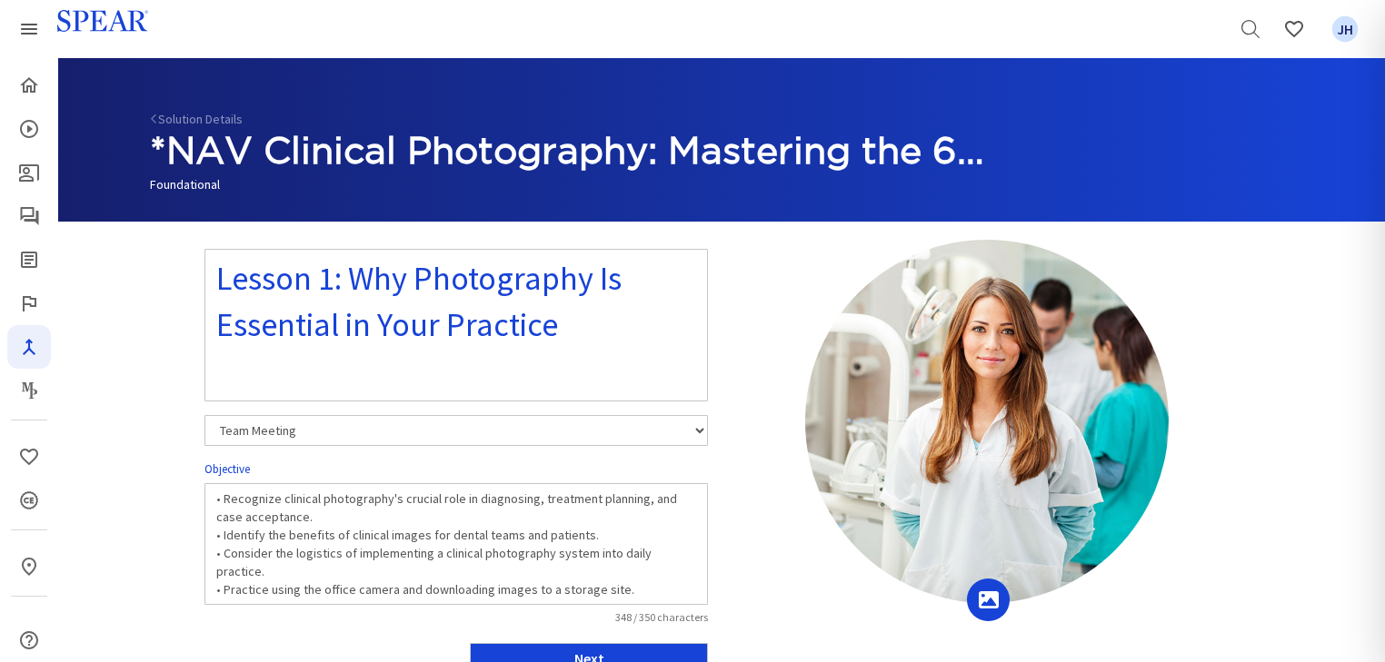
click at [193, 119] on link "Solution Details" at bounding box center [196, 119] width 93 height 16
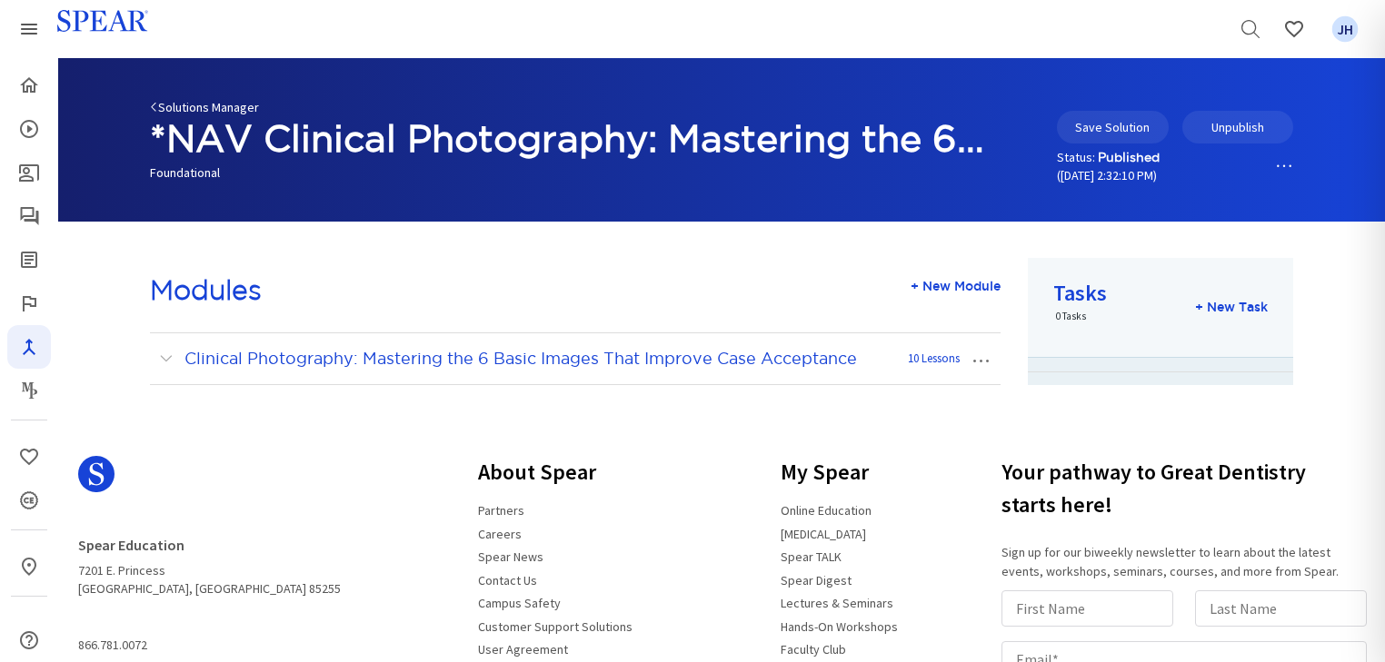
click at [189, 109] on link "Solutions Manager" at bounding box center [204, 107] width 109 height 16
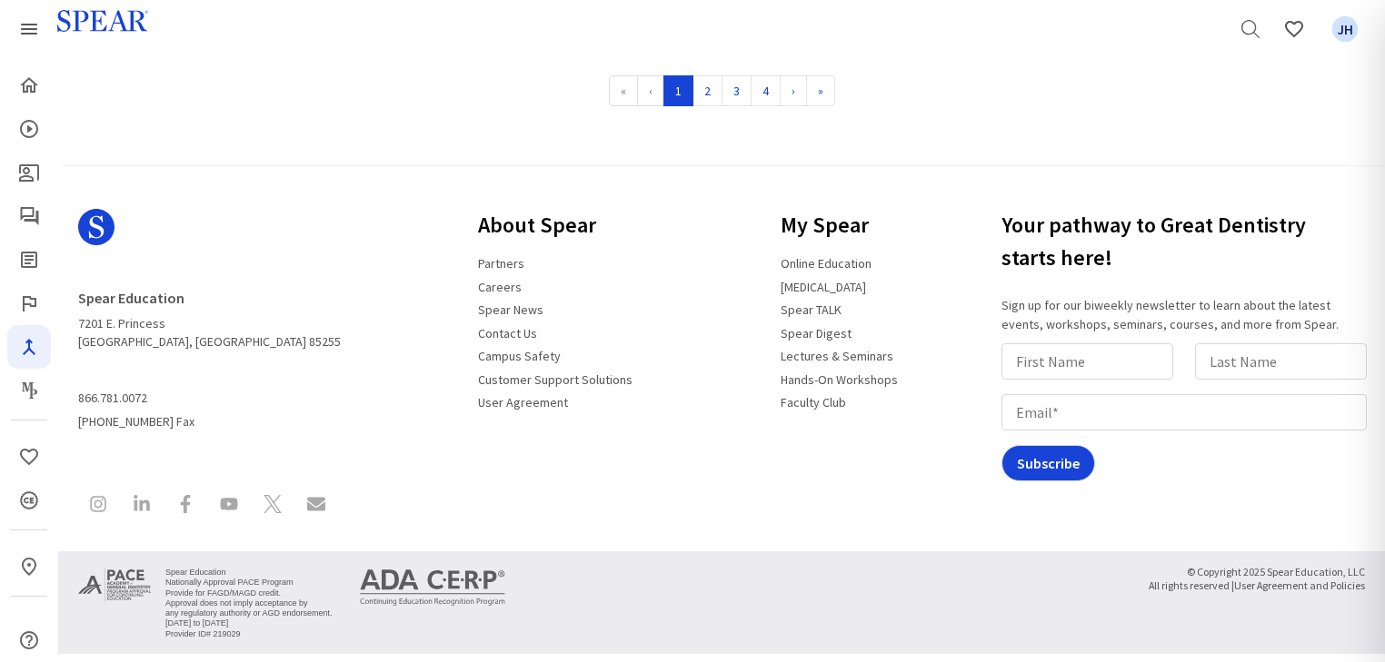
scroll to position [1209, 0]
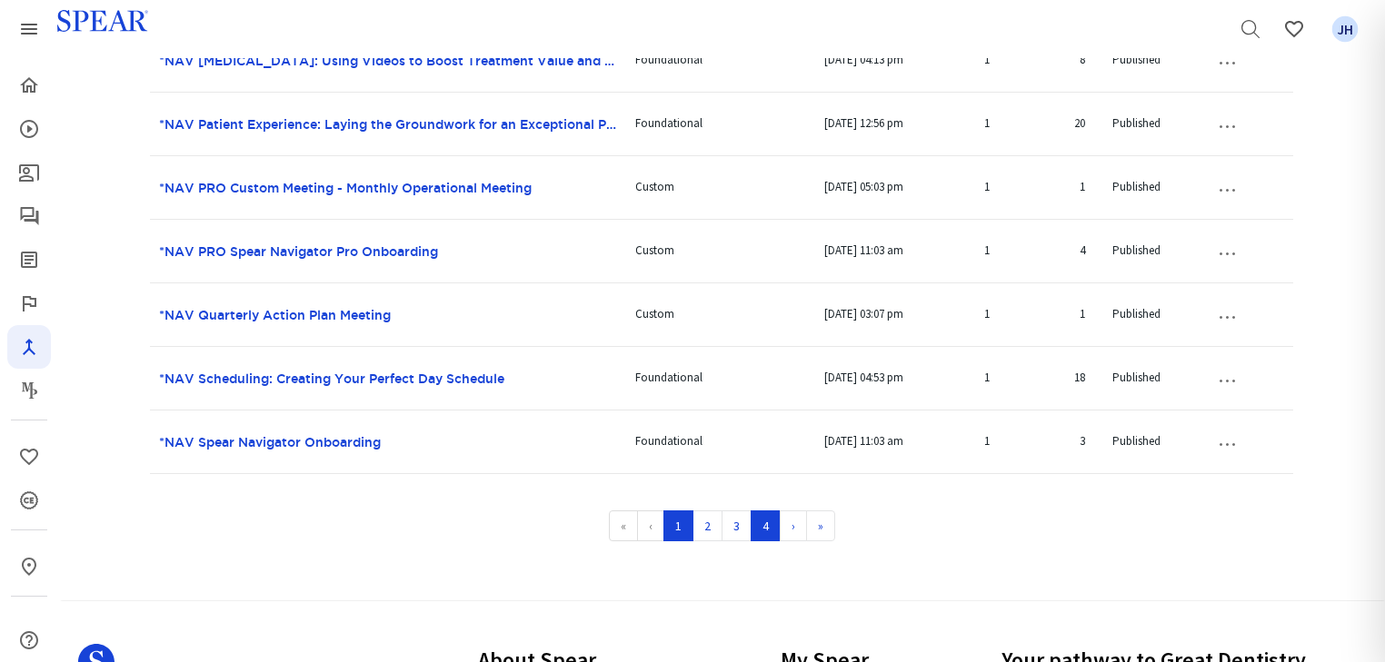
click at [766, 531] on link "4" at bounding box center [766, 526] width 30 height 31
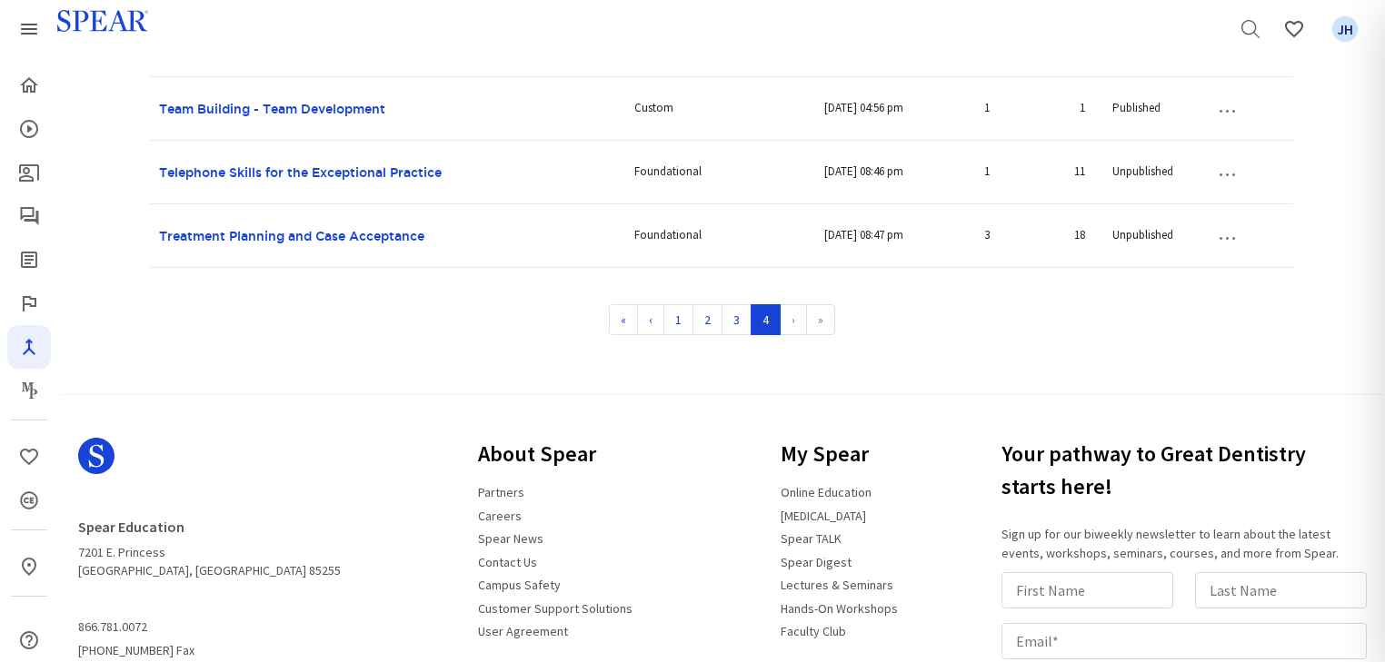
scroll to position [393, 0]
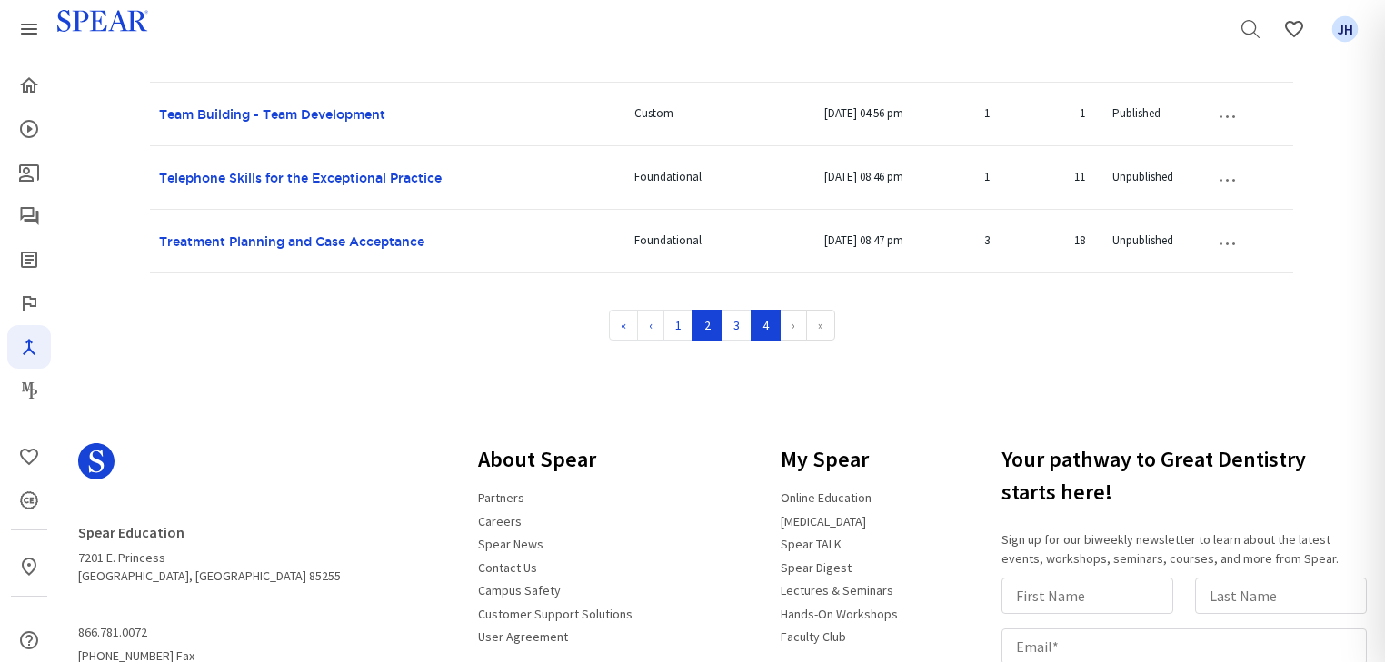
click at [712, 325] on link "2" at bounding box center [707, 325] width 30 height 31
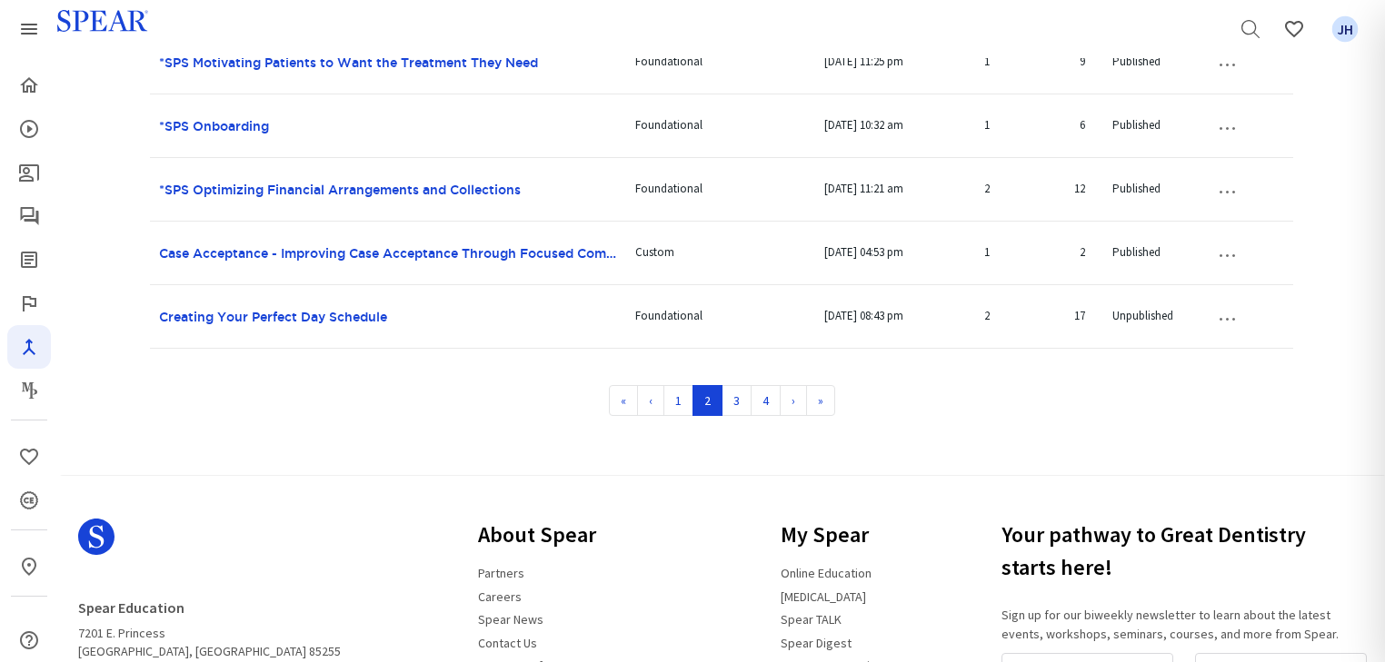
scroll to position [1385, 0]
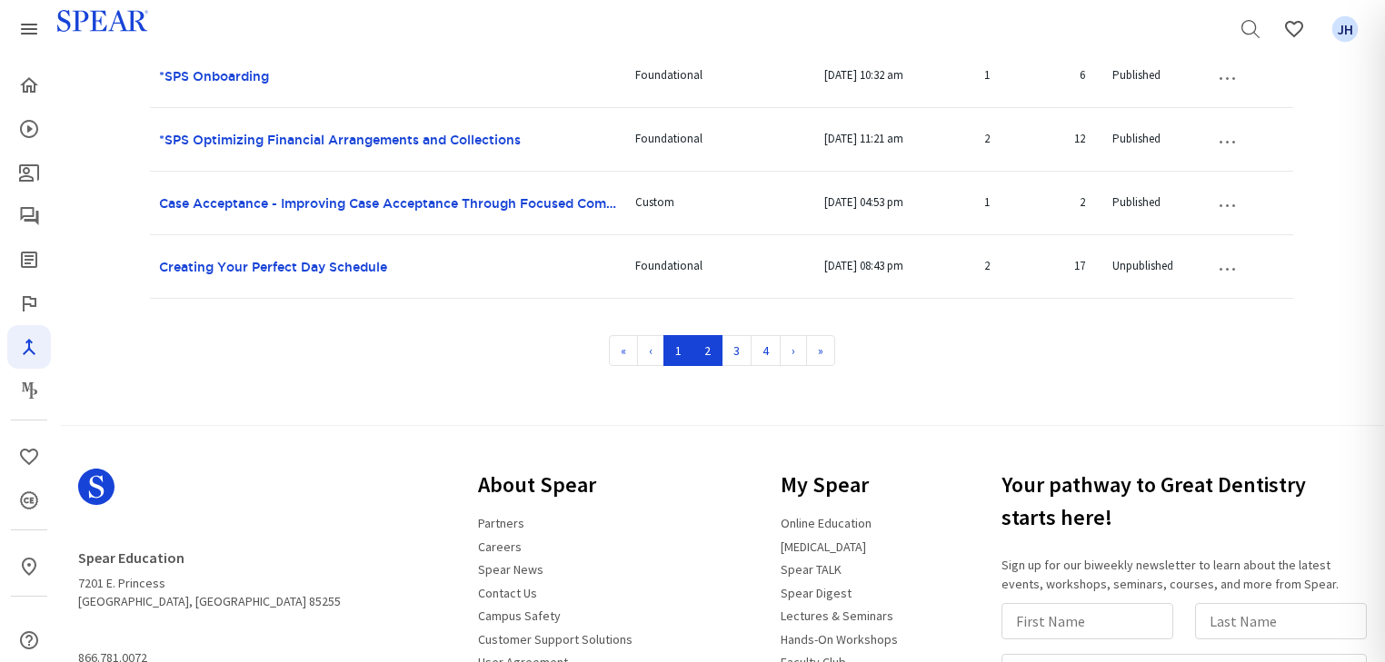
click at [676, 352] on link "1" at bounding box center [678, 350] width 30 height 31
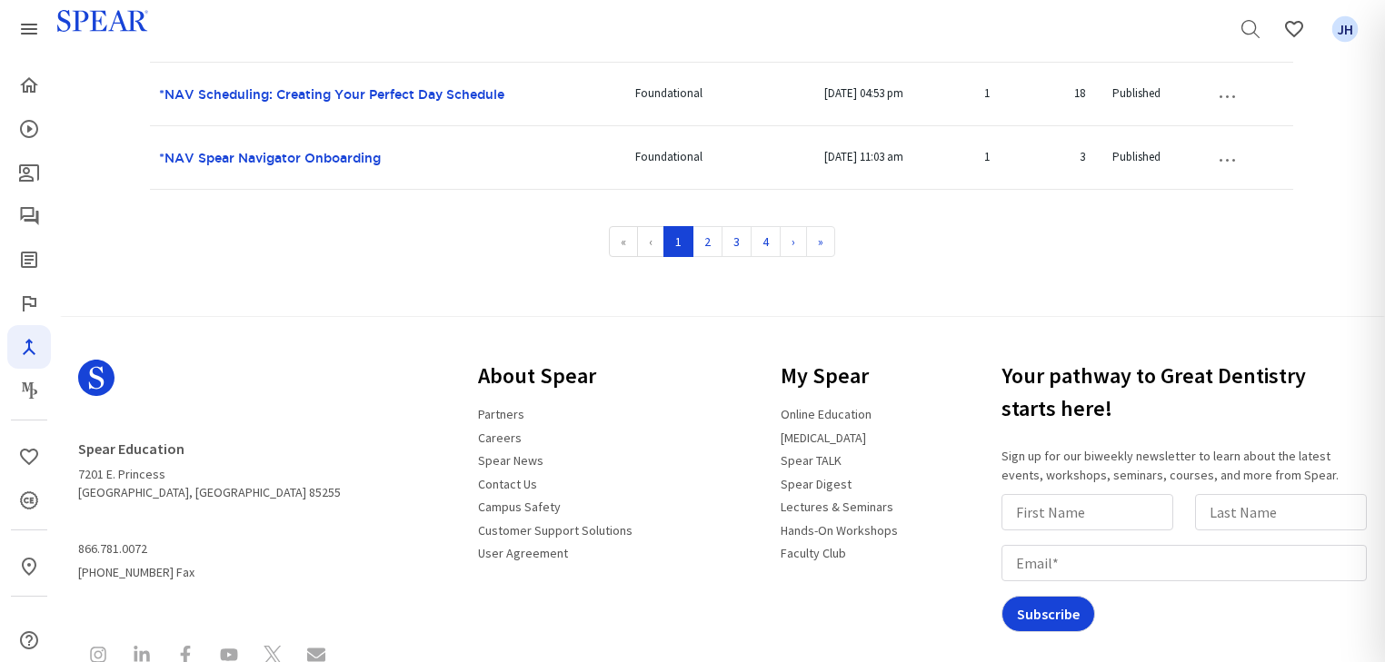
scroll to position [1647, 0]
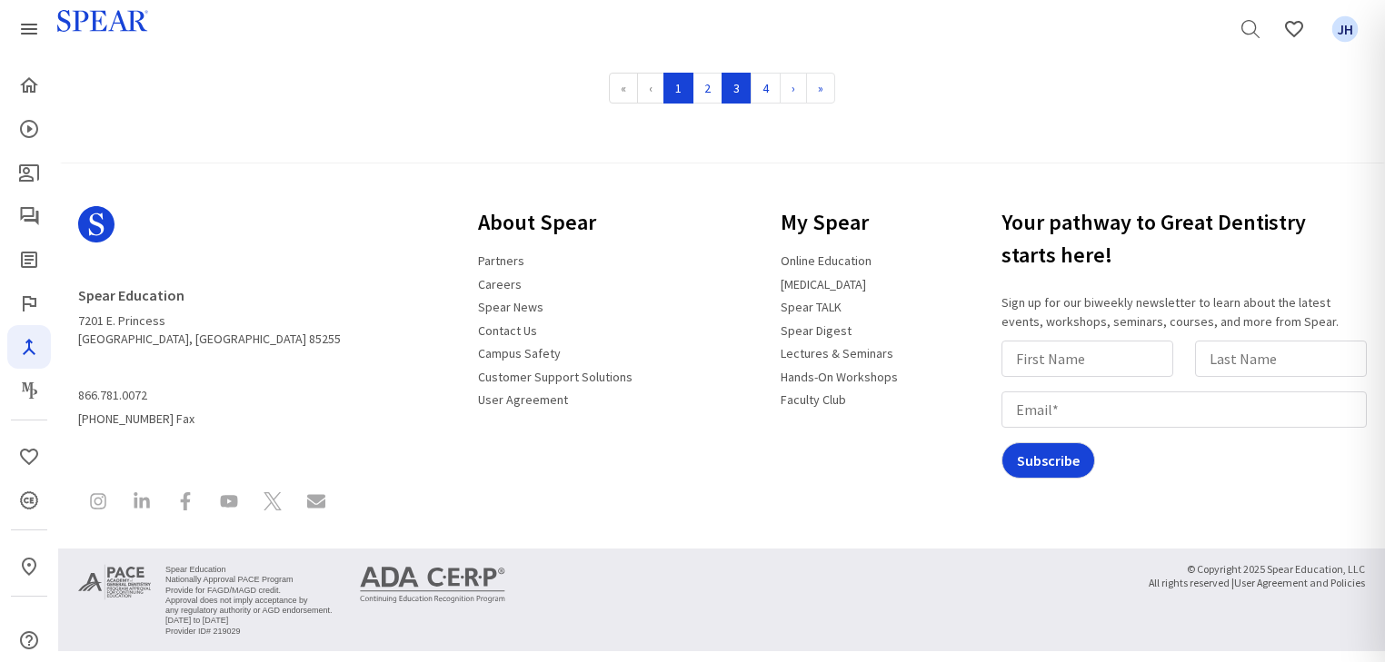
click at [738, 84] on link "3" at bounding box center [736, 88] width 30 height 31
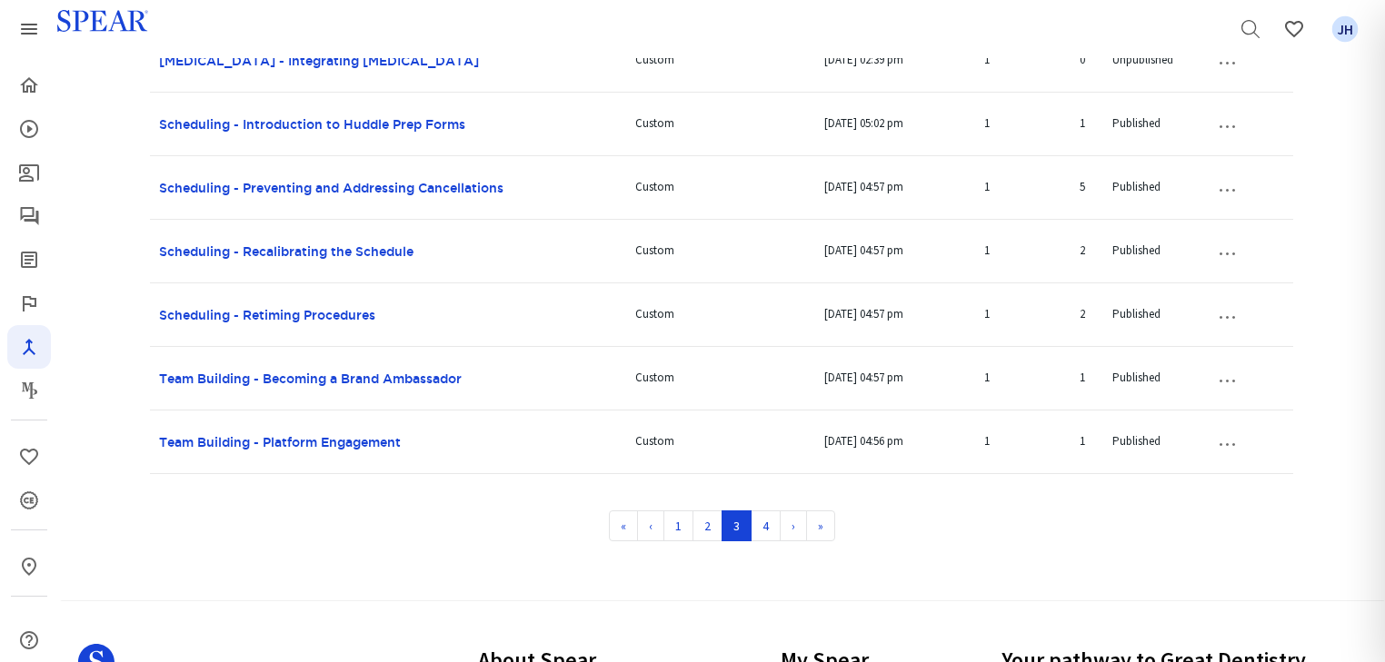
scroll to position [1297, 0]
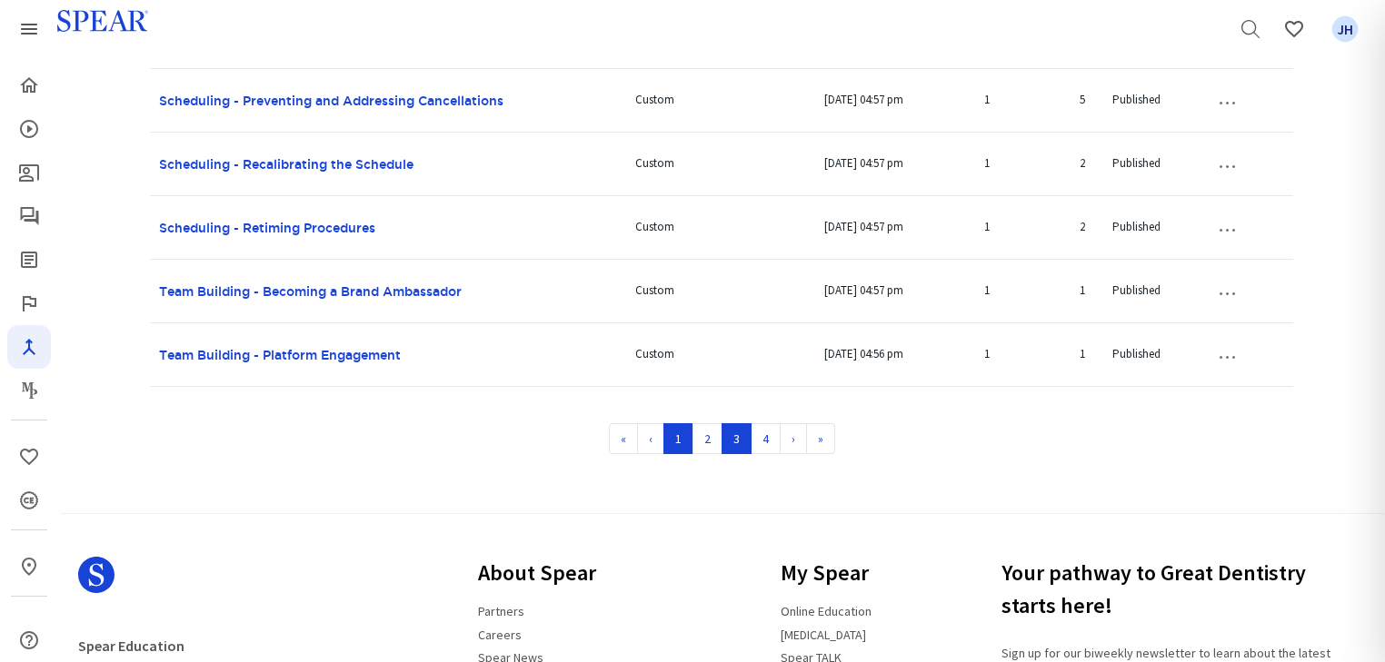
click at [681, 440] on link "1" at bounding box center [678, 438] width 30 height 31
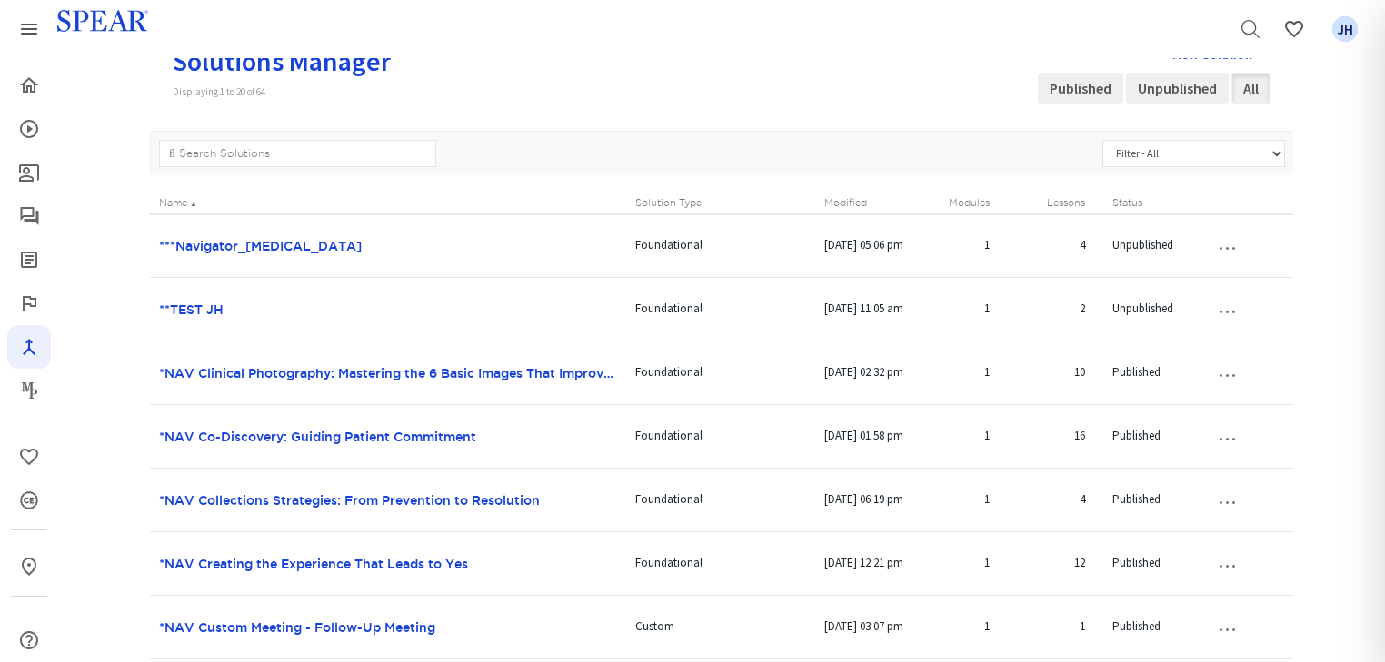
scroll to position [240, 0]
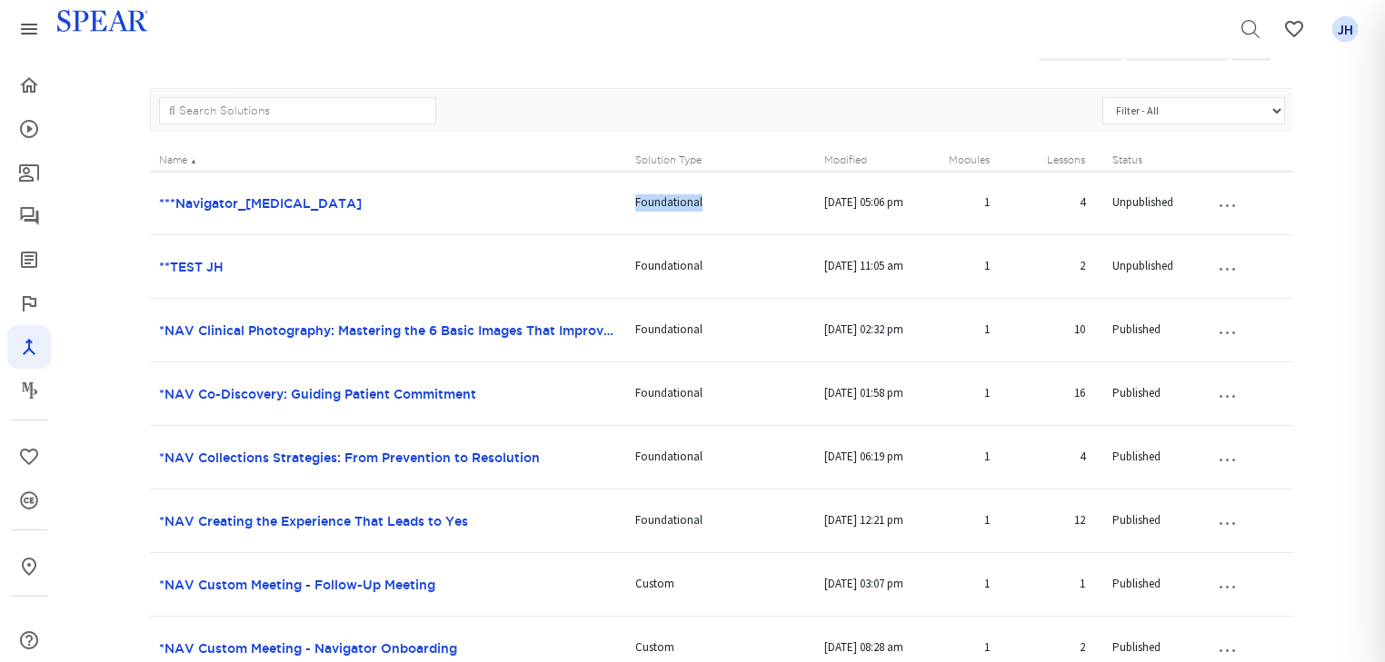
drag, startPoint x: 627, startPoint y: 198, endPoint x: 710, endPoint y: 200, distance: 82.7
click at [710, 200] on td "Foundational" at bounding box center [721, 204] width 190 height 64
